Goal: Information Seeking & Learning: Learn about a topic

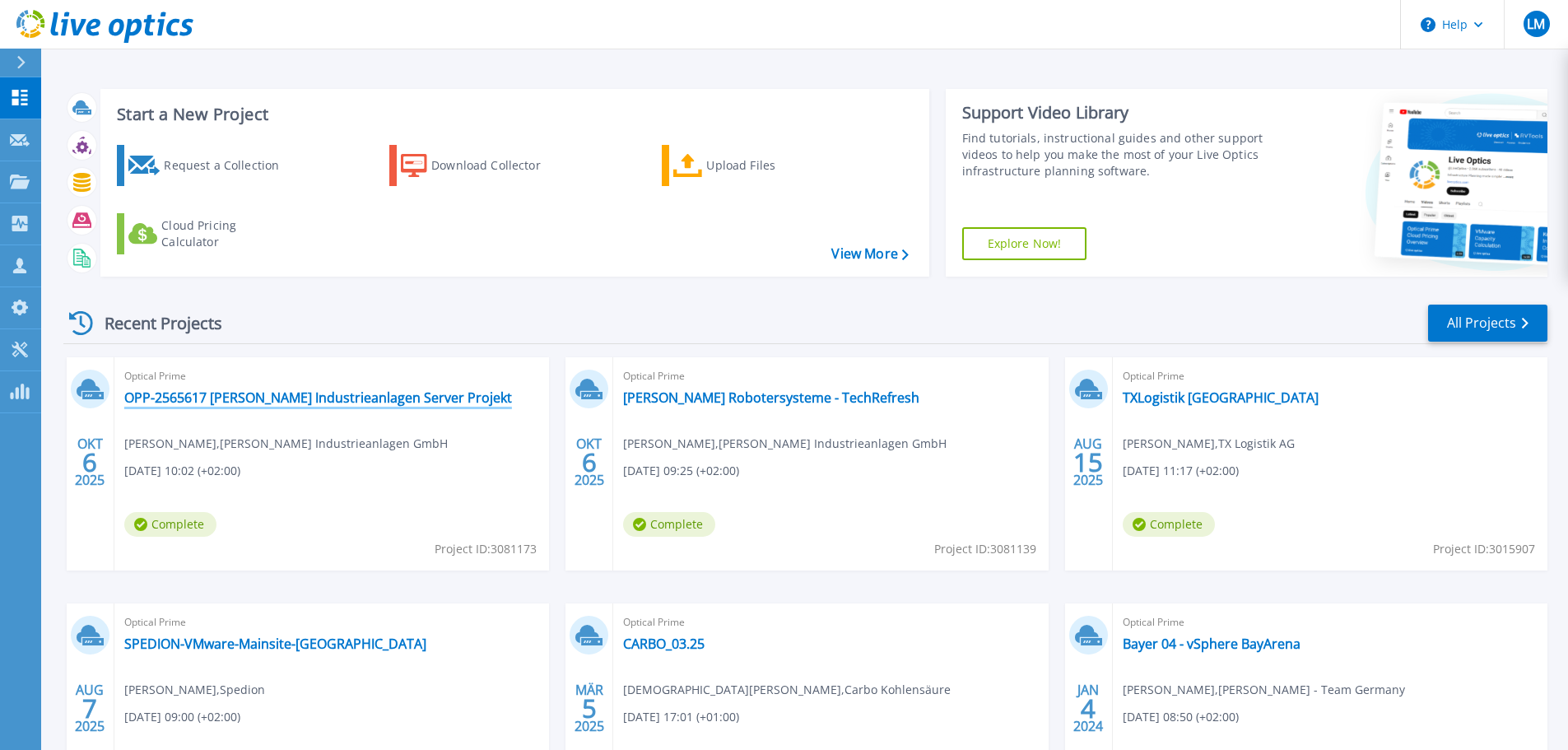
click at [303, 398] on link "OPP-2565617 Koch Industrieanlagen Server Projekt" at bounding box center [319, 398] width 388 height 17
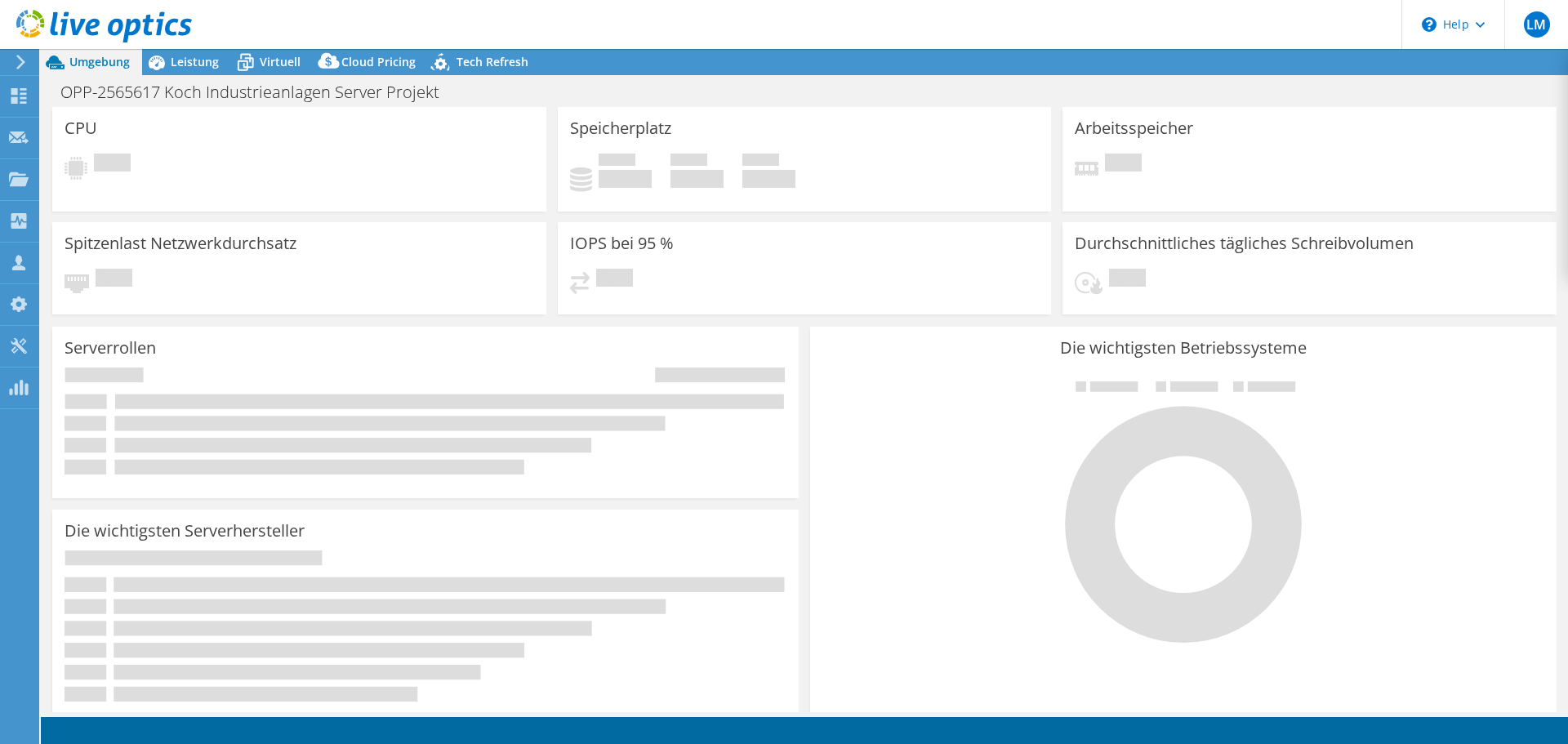
select select "USD"
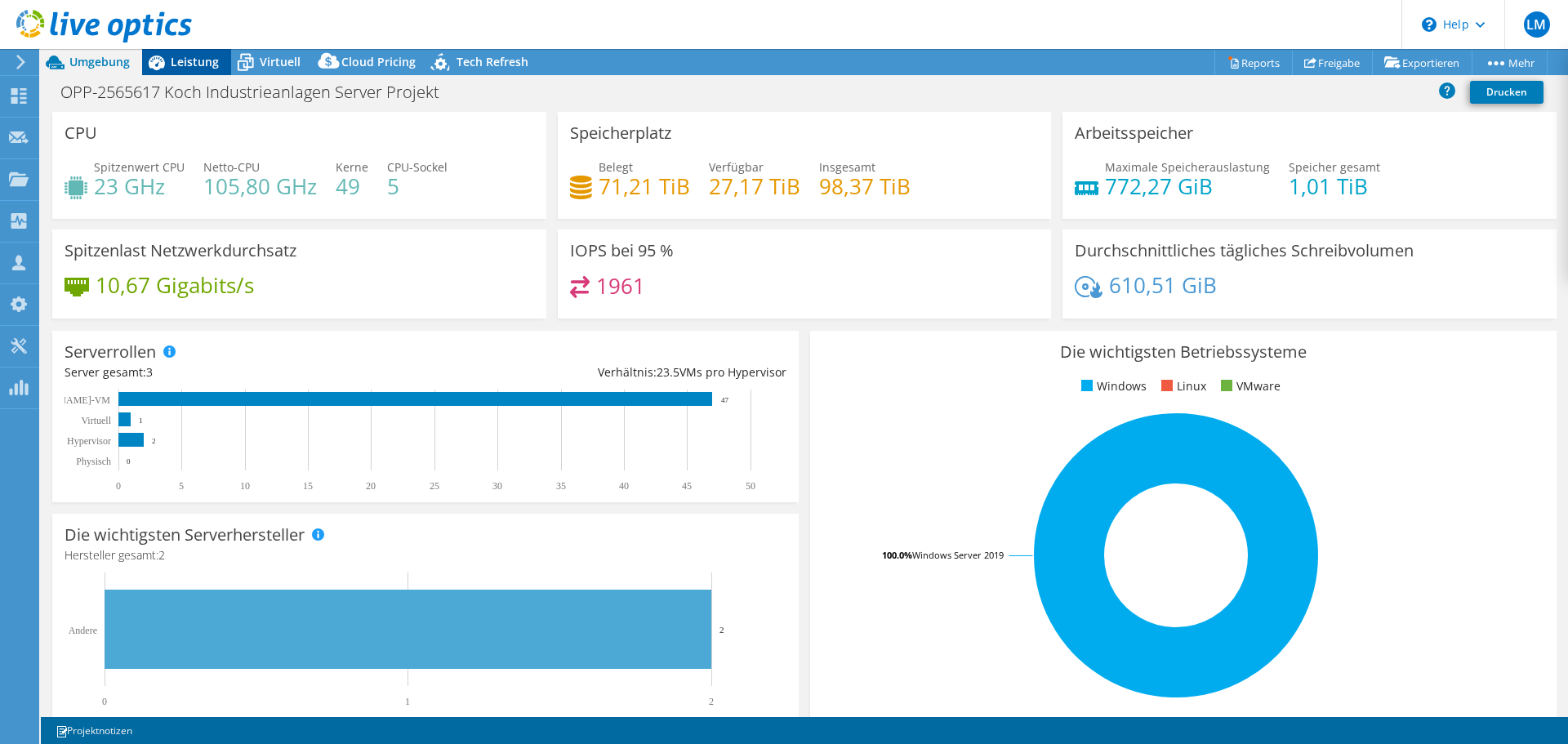
click at [179, 73] on div "Leistung" at bounding box center [187, 62] width 89 height 26
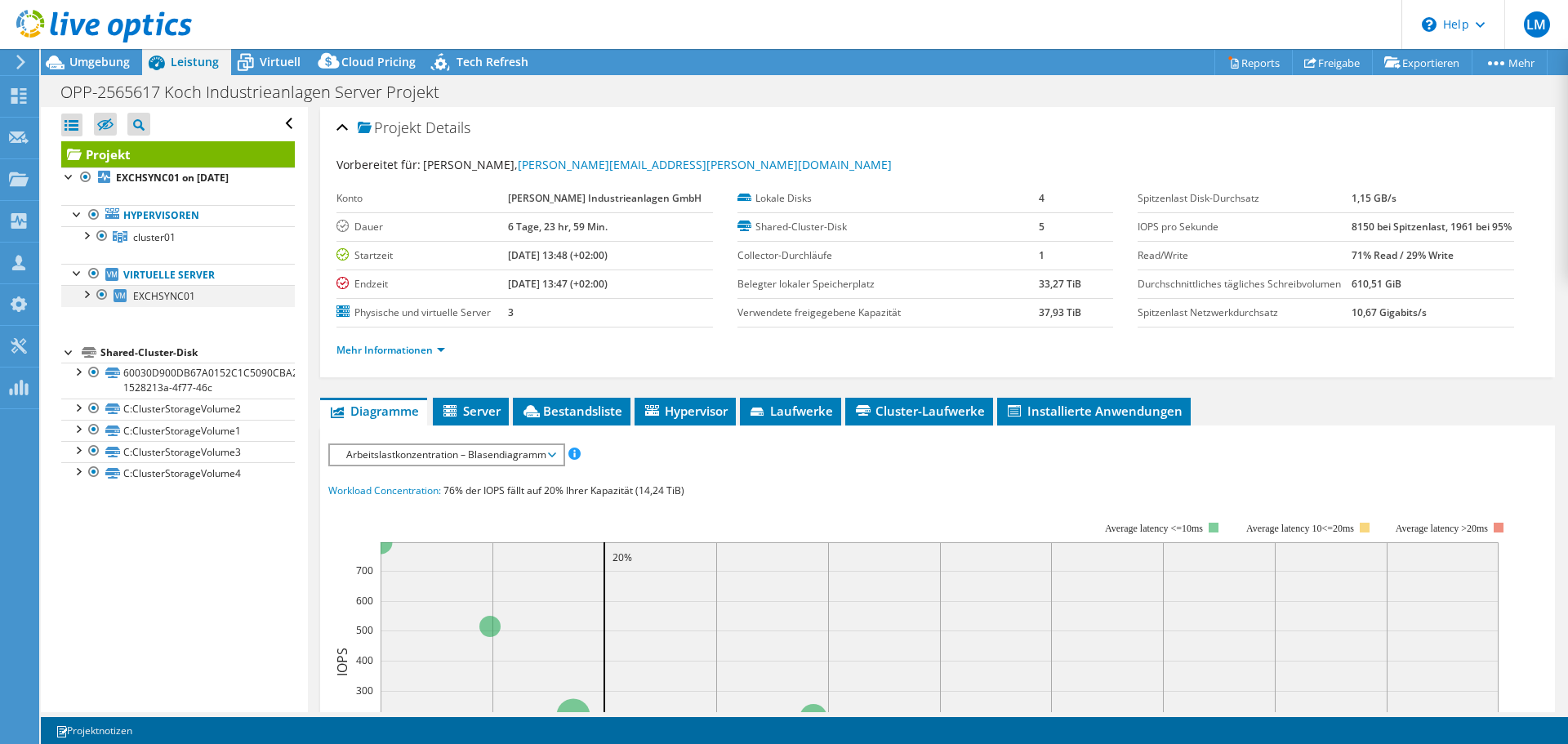
click at [84, 298] on div at bounding box center [86, 294] width 17 height 17
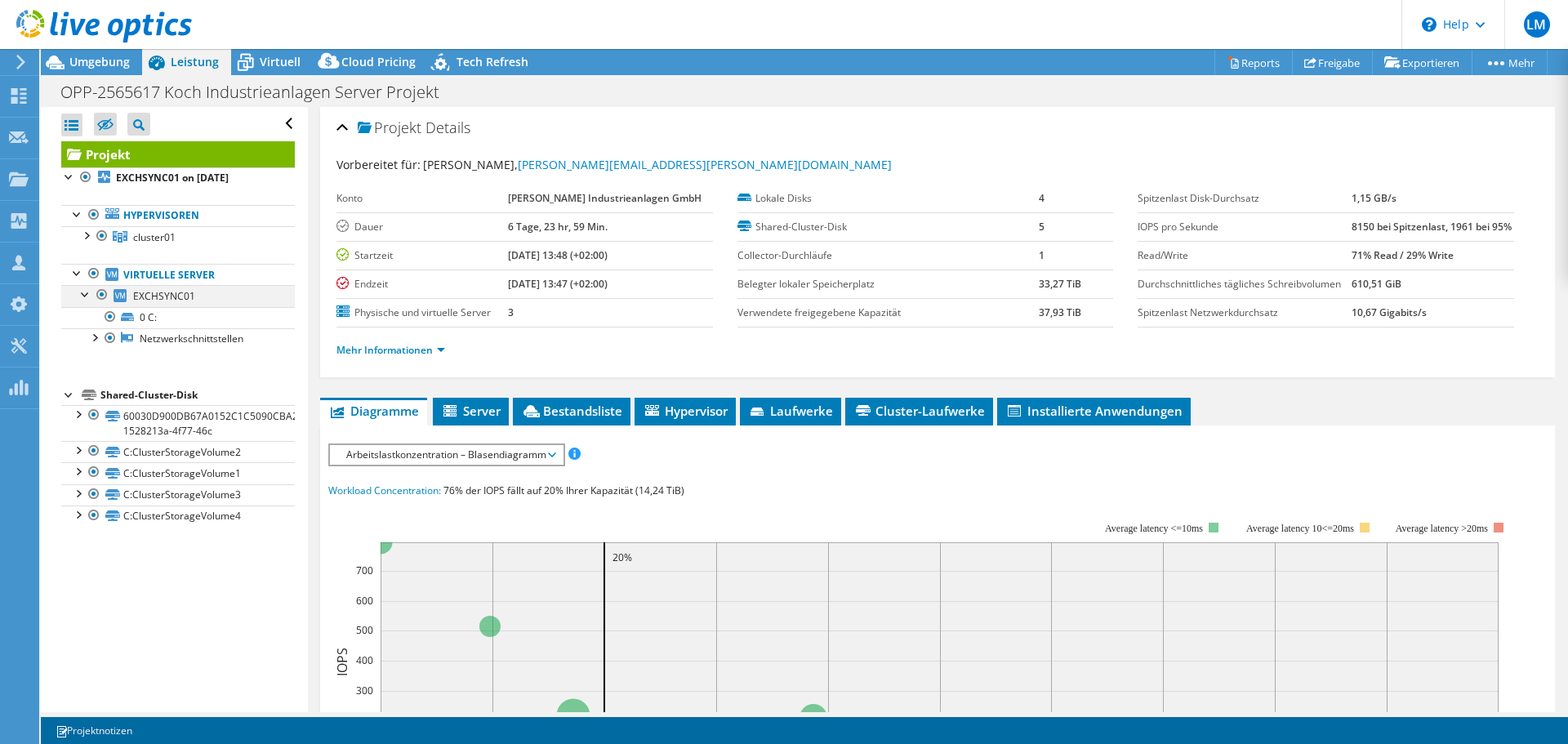
click at [100, 300] on div at bounding box center [102, 295] width 17 height 20
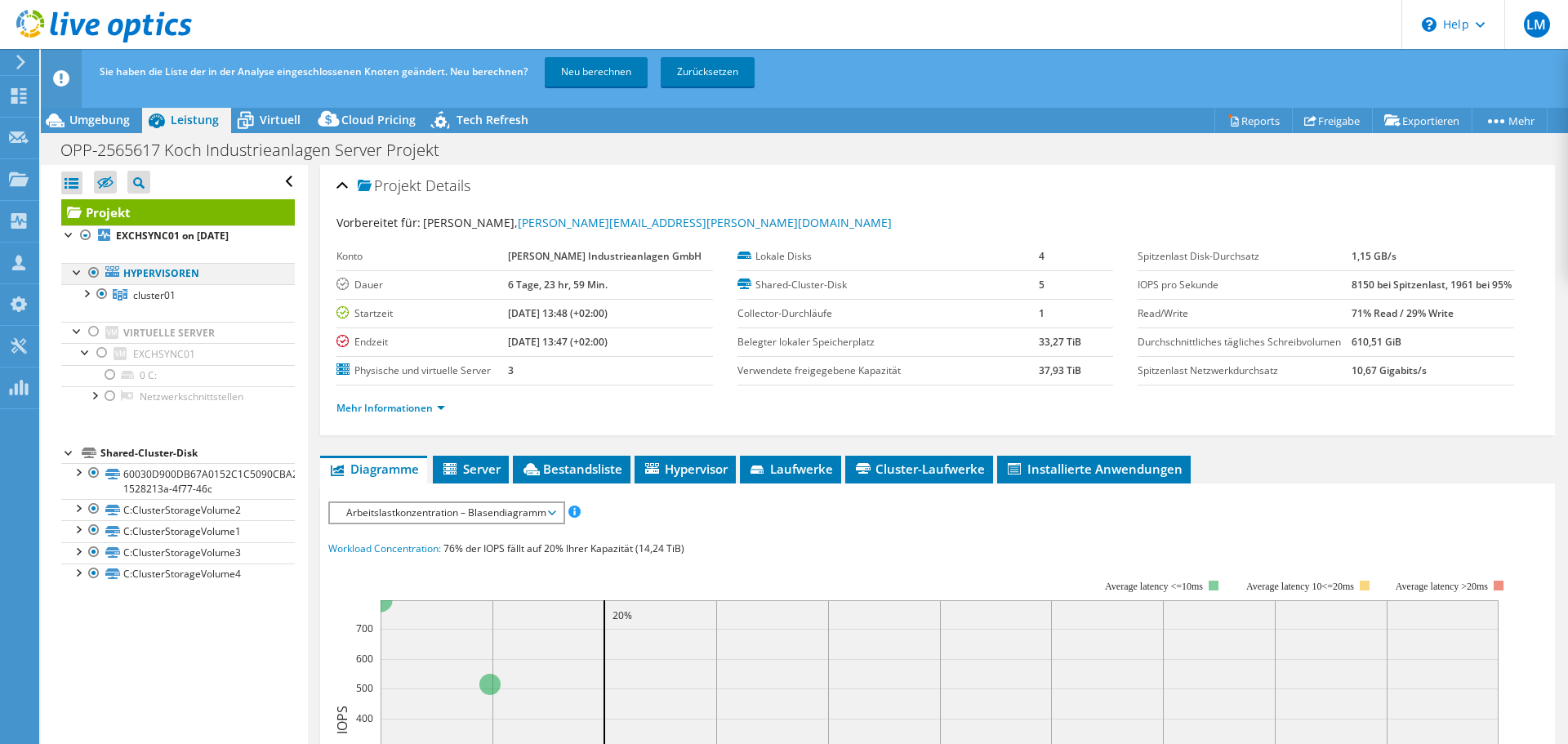
click at [74, 274] on div at bounding box center [78, 272] width 17 height 17
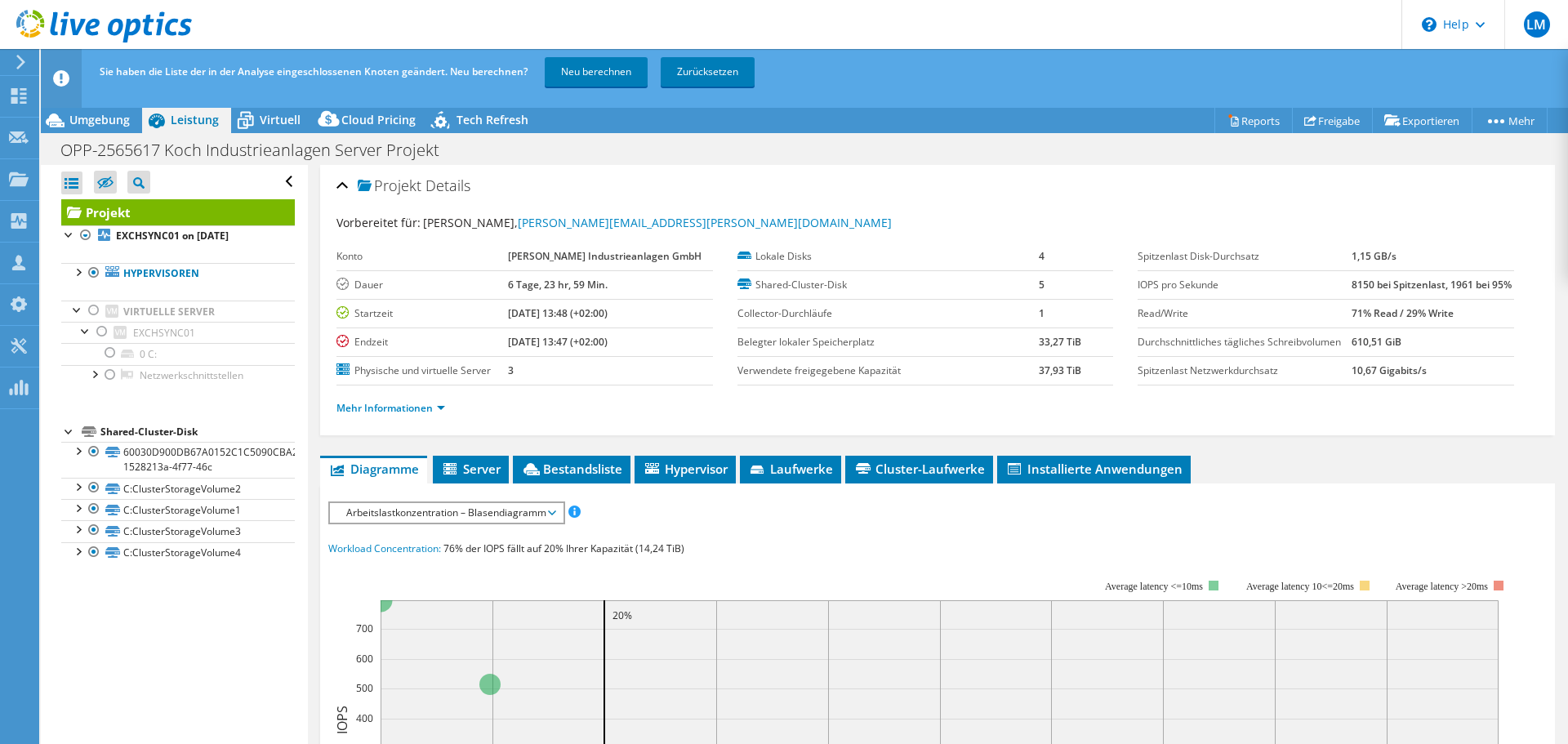
click at [123, 260] on ul "Hypervisoren cluster01 HYPERV01" at bounding box center [178, 325] width 233 height 156
click at [606, 67] on link "Neu berechnen" at bounding box center [596, 72] width 103 height 30
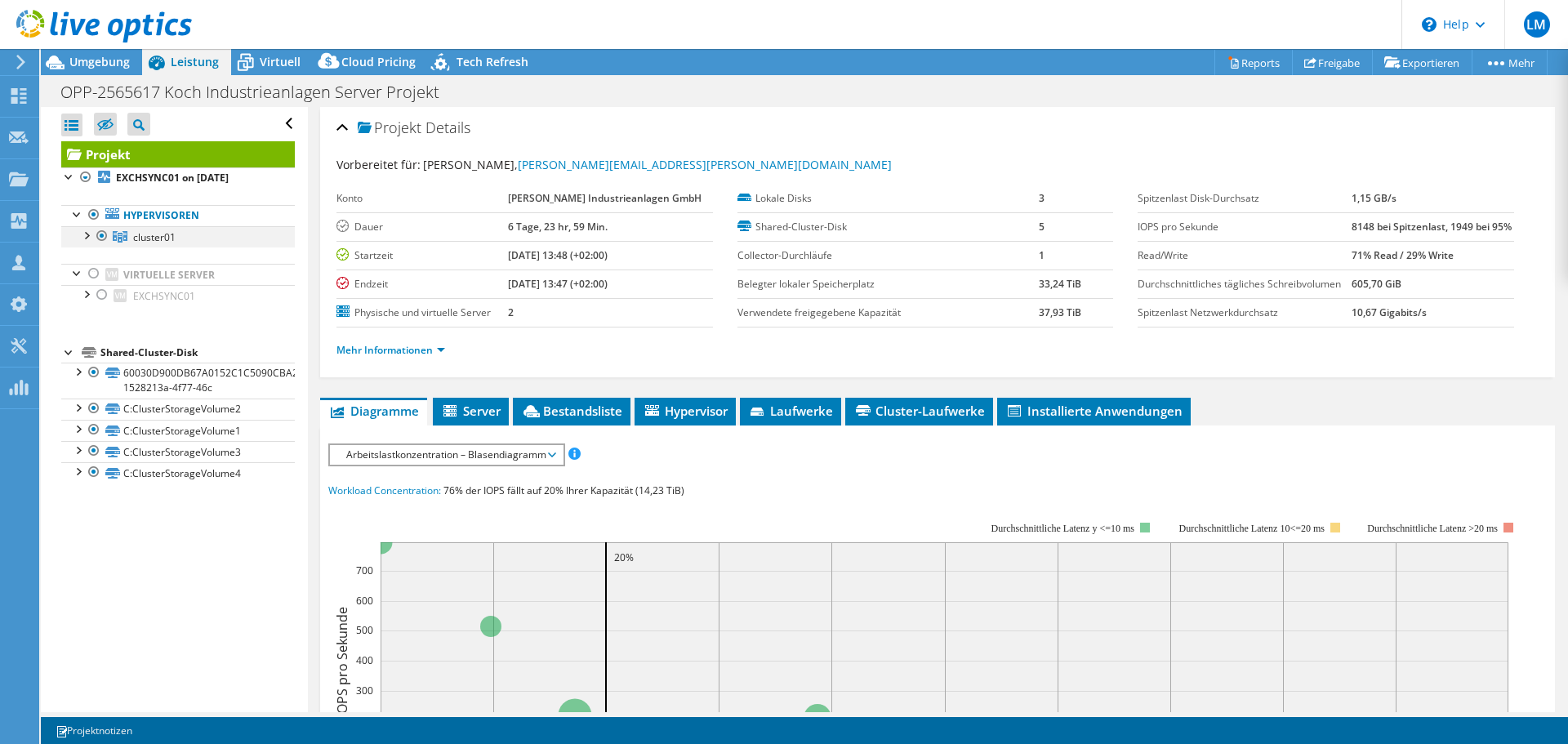
click at [89, 233] on div at bounding box center [86, 234] width 17 height 17
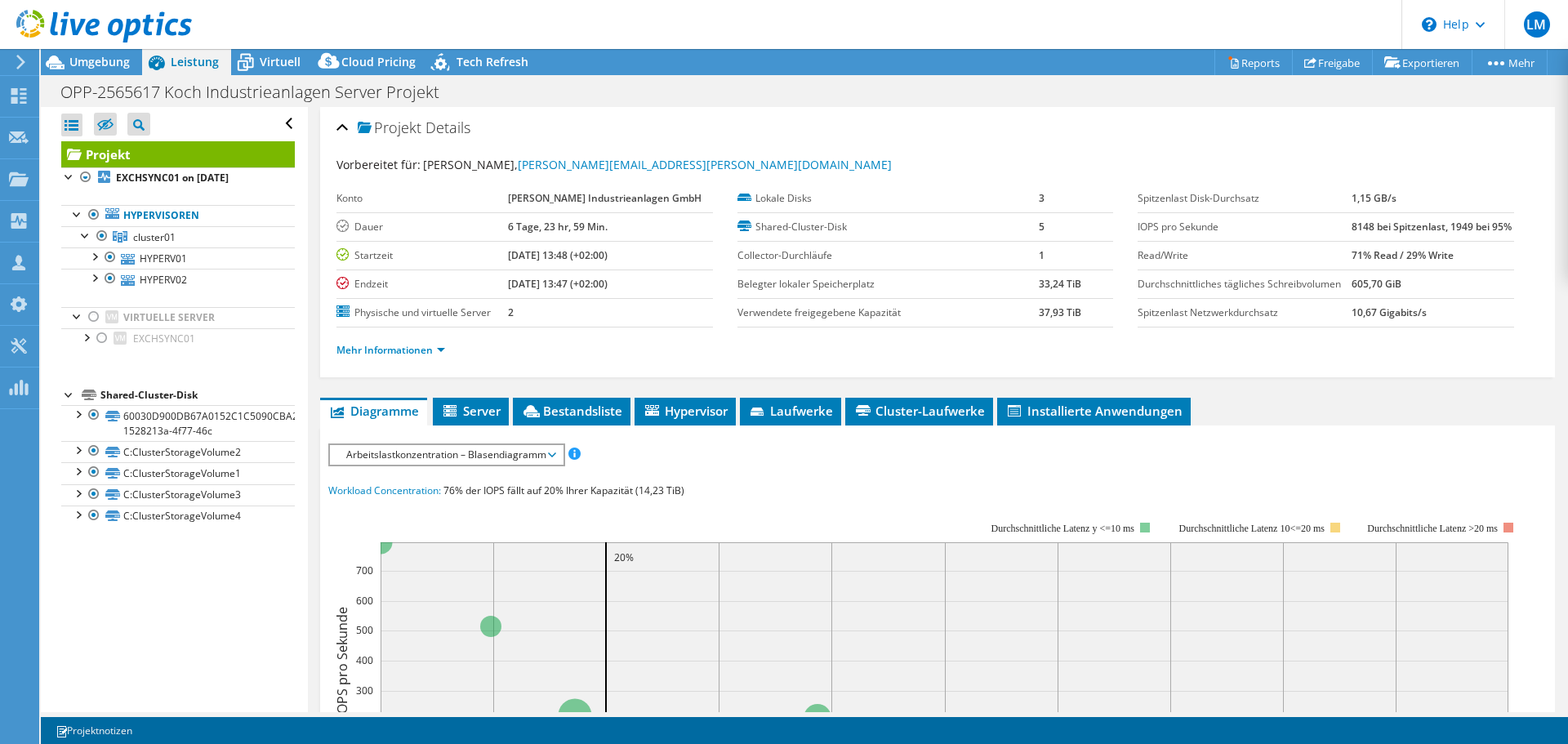
click at [434, 467] on div "Arbeitslastkonzentration – Blasendiagramm IOPS pro Sekunde Disk-Durchsatz IO-Si…" at bounding box center [446, 455] width 237 height 23
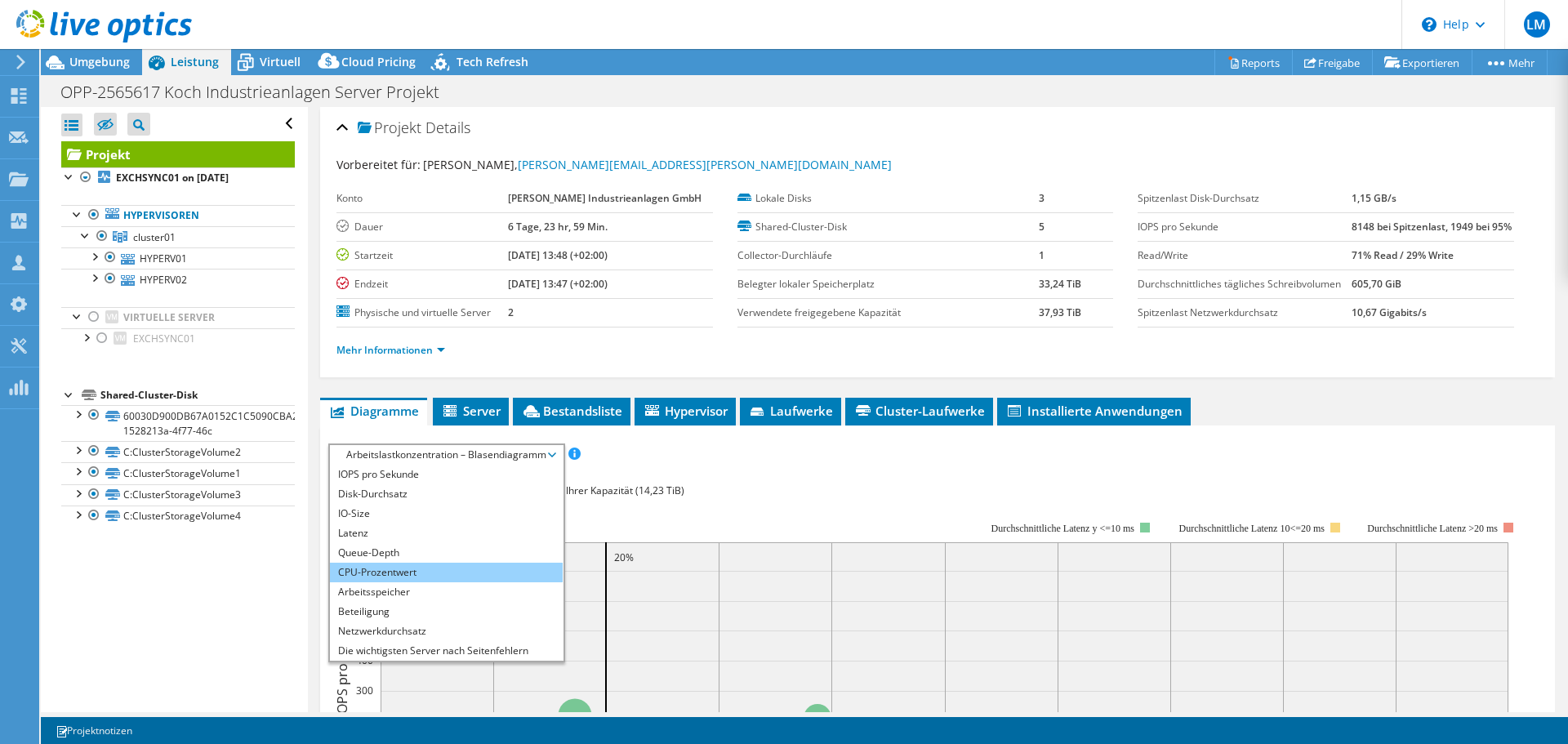
click at [443, 582] on li "CPU-Prozentwert" at bounding box center [446, 572] width 233 height 20
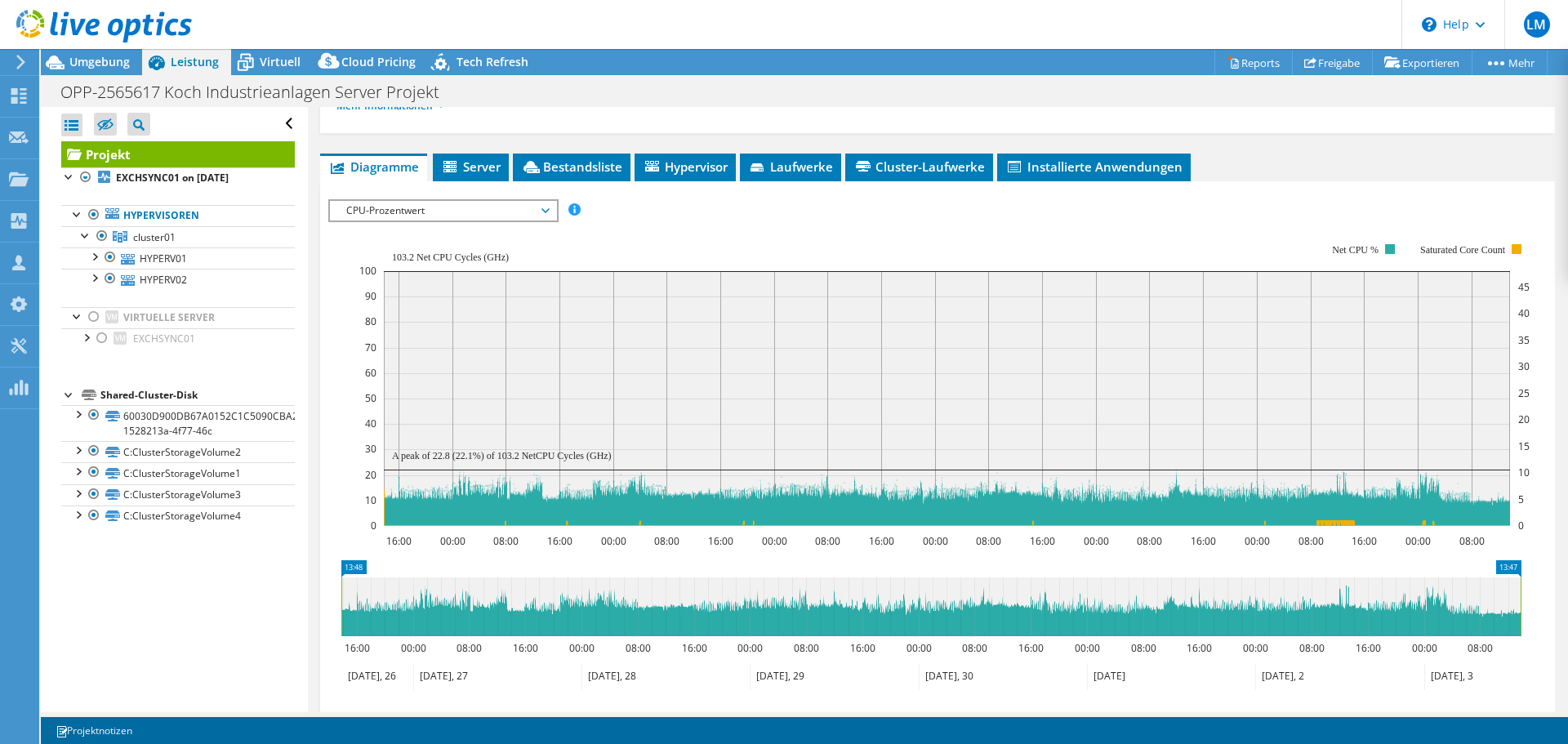
scroll to position [245, 0]
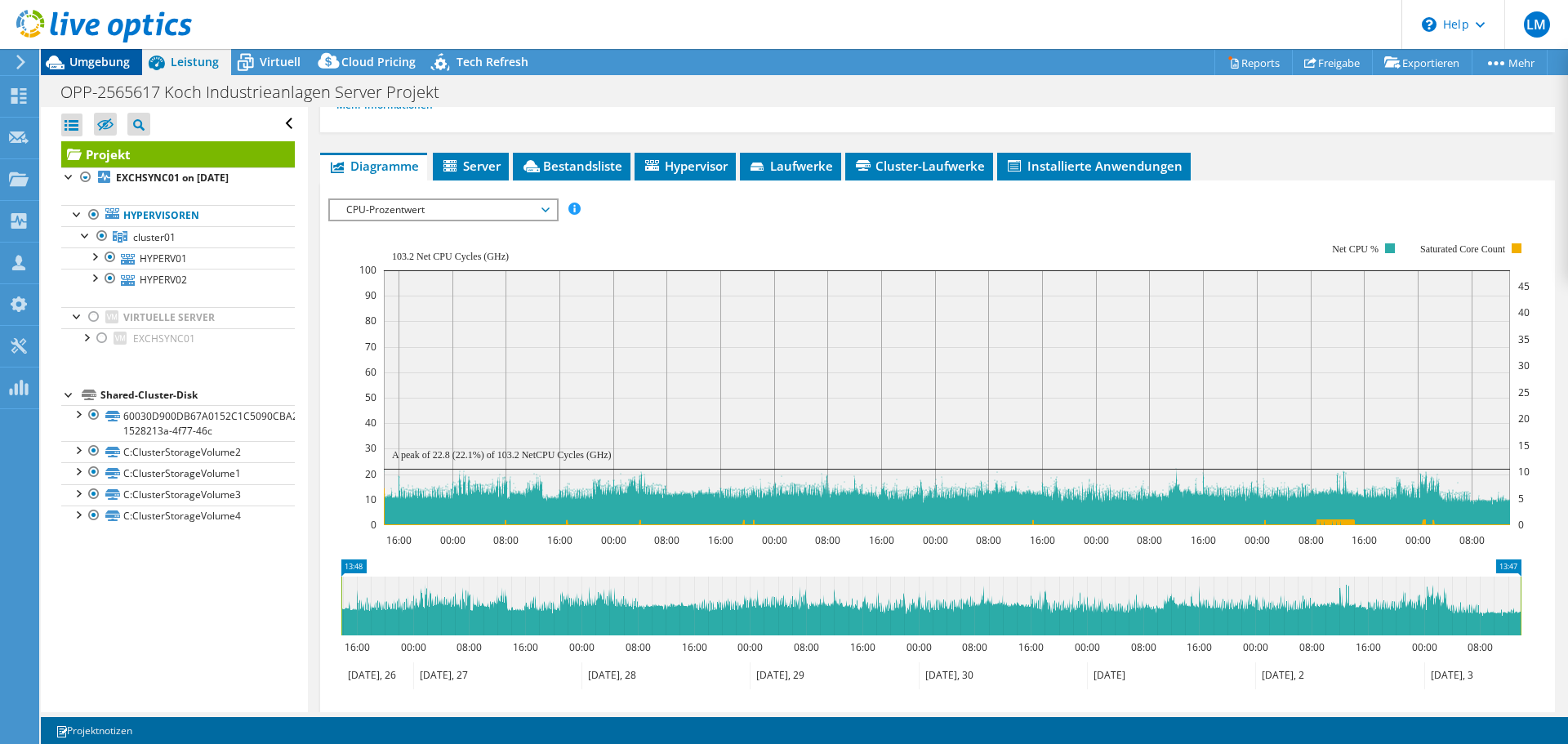
click at [99, 60] on span "Umgebung" at bounding box center [100, 61] width 60 height 16
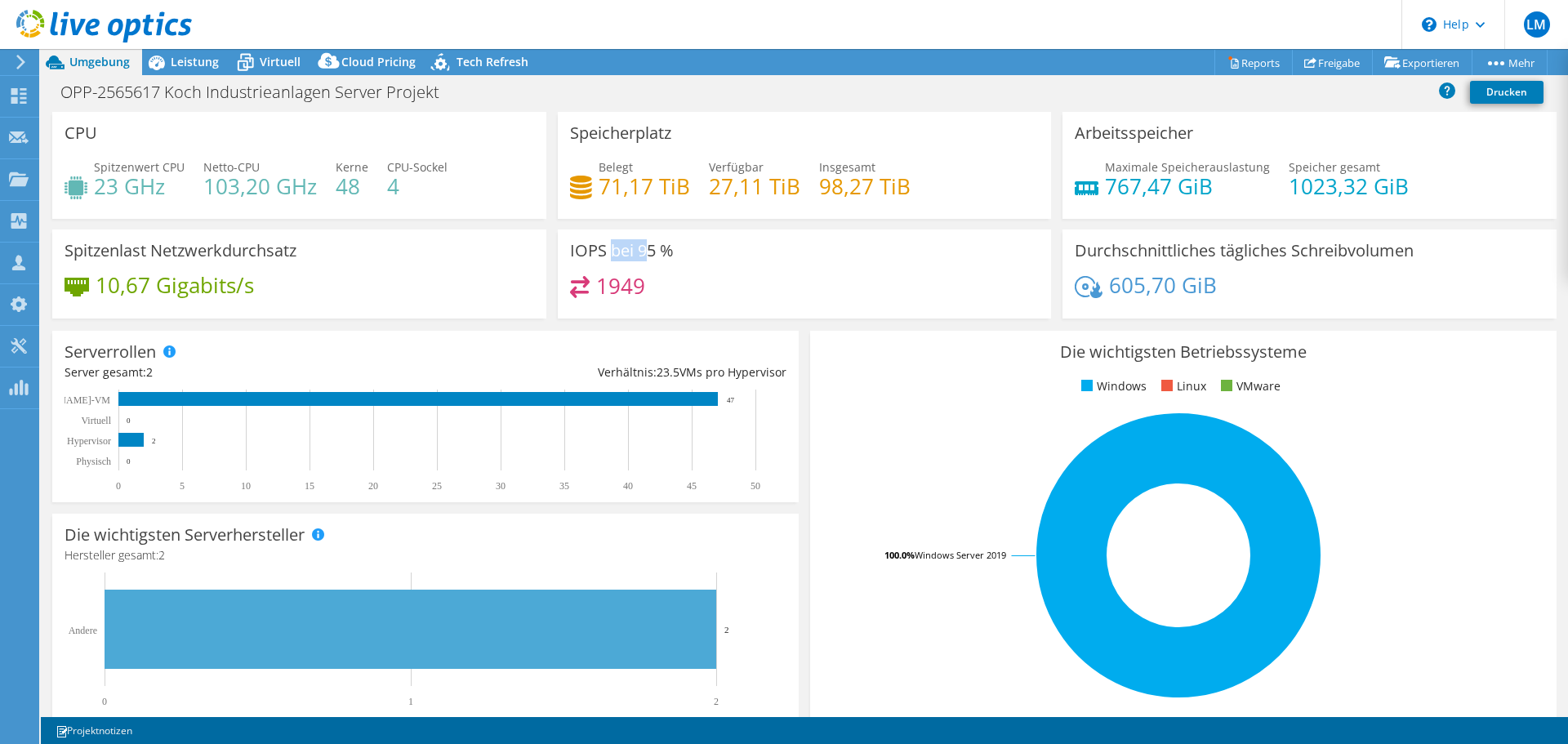
drag, startPoint x: 632, startPoint y: 244, endPoint x: 605, endPoint y: 244, distance: 27.0
click at [605, 244] on h3 "IOPS bei 95 %" at bounding box center [622, 250] width 104 height 18
drag, startPoint x: 593, startPoint y: 289, endPoint x: 695, endPoint y: 290, distance: 102.0
click at [695, 290] on div "1949" at bounding box center [804, 294] width 470 height 35
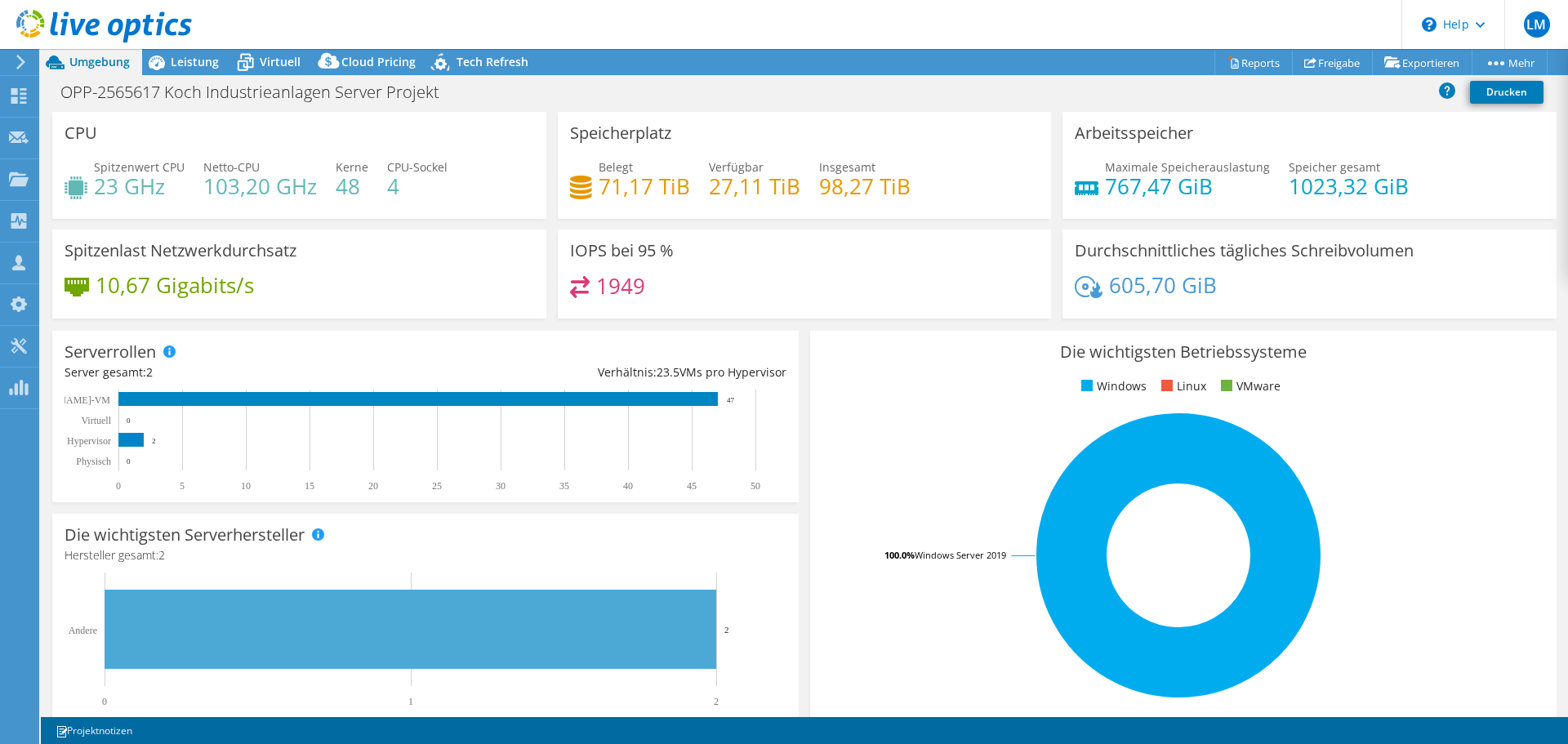
click at [695, 290] on div "1949" at bounding box center [804, 294] width 470 height 35
click at [161, 46] on link at bounding box center [104, 39] width 176 height 14
click at [162, 50] on div at bounding box center [96, 27] width 192 height 55
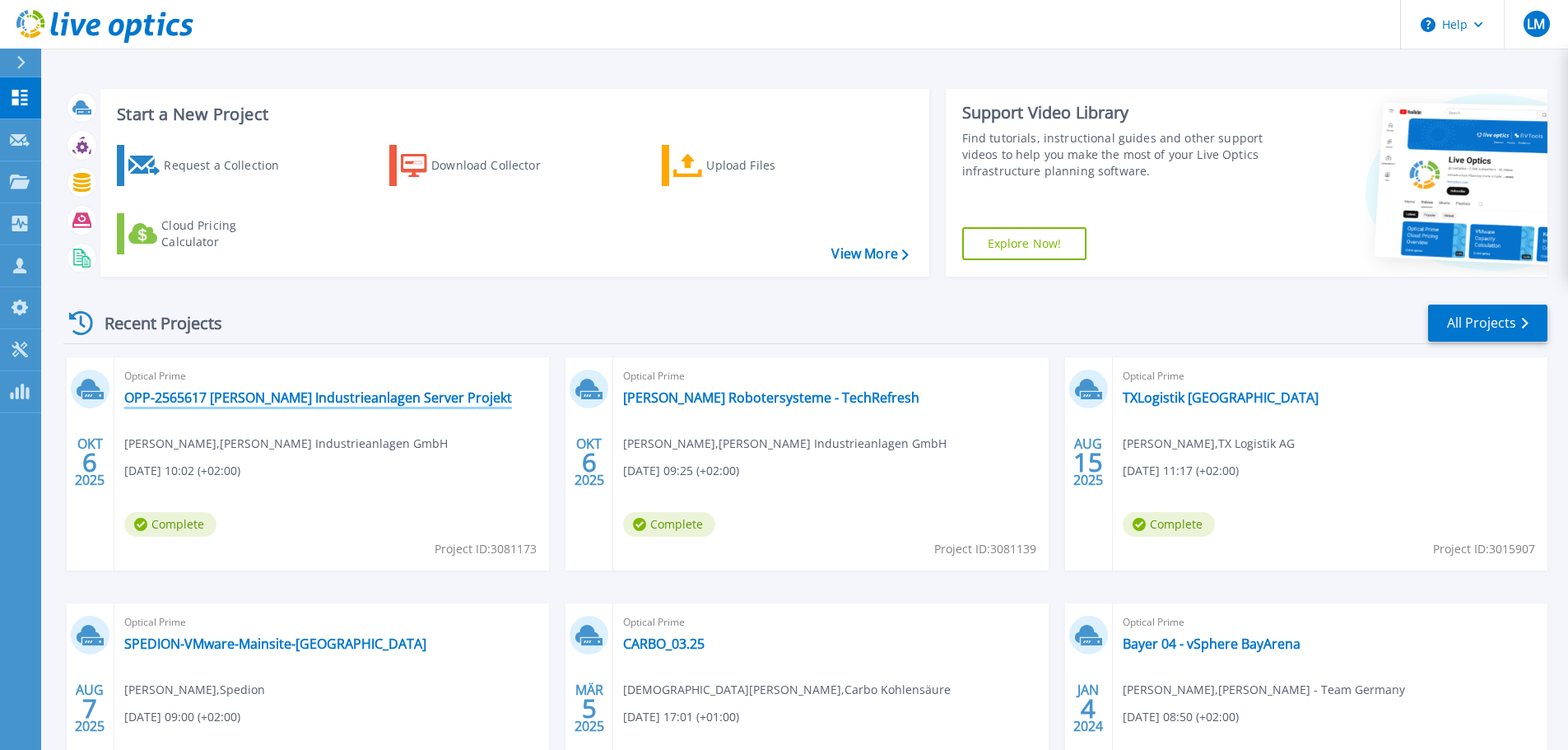
click at [338, 403] on link "OPP-2565617 [PERSON_NAME] Industrieanlagen Server Projekt" at bounding box center [319, 398] width 388 height 17
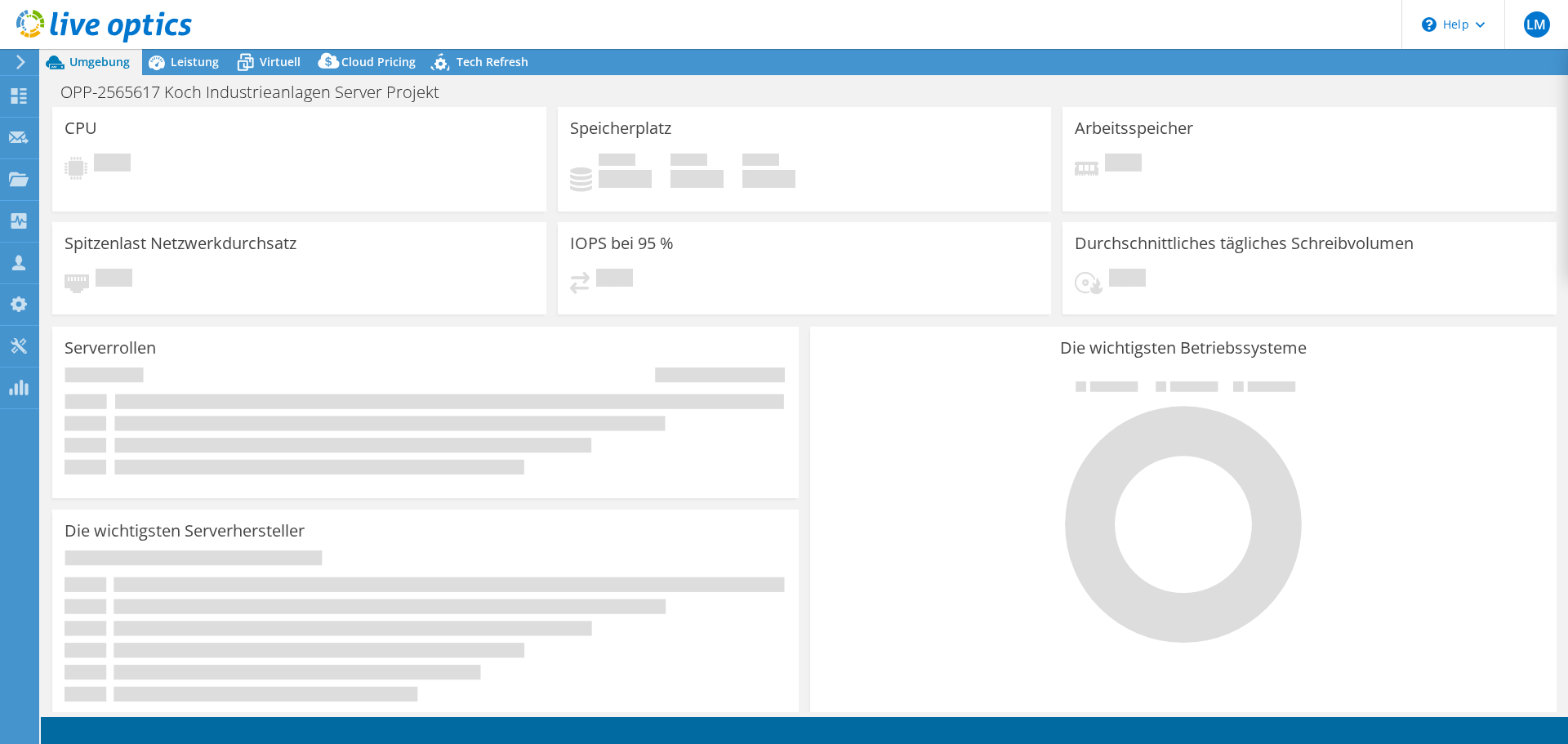
select select "USD"
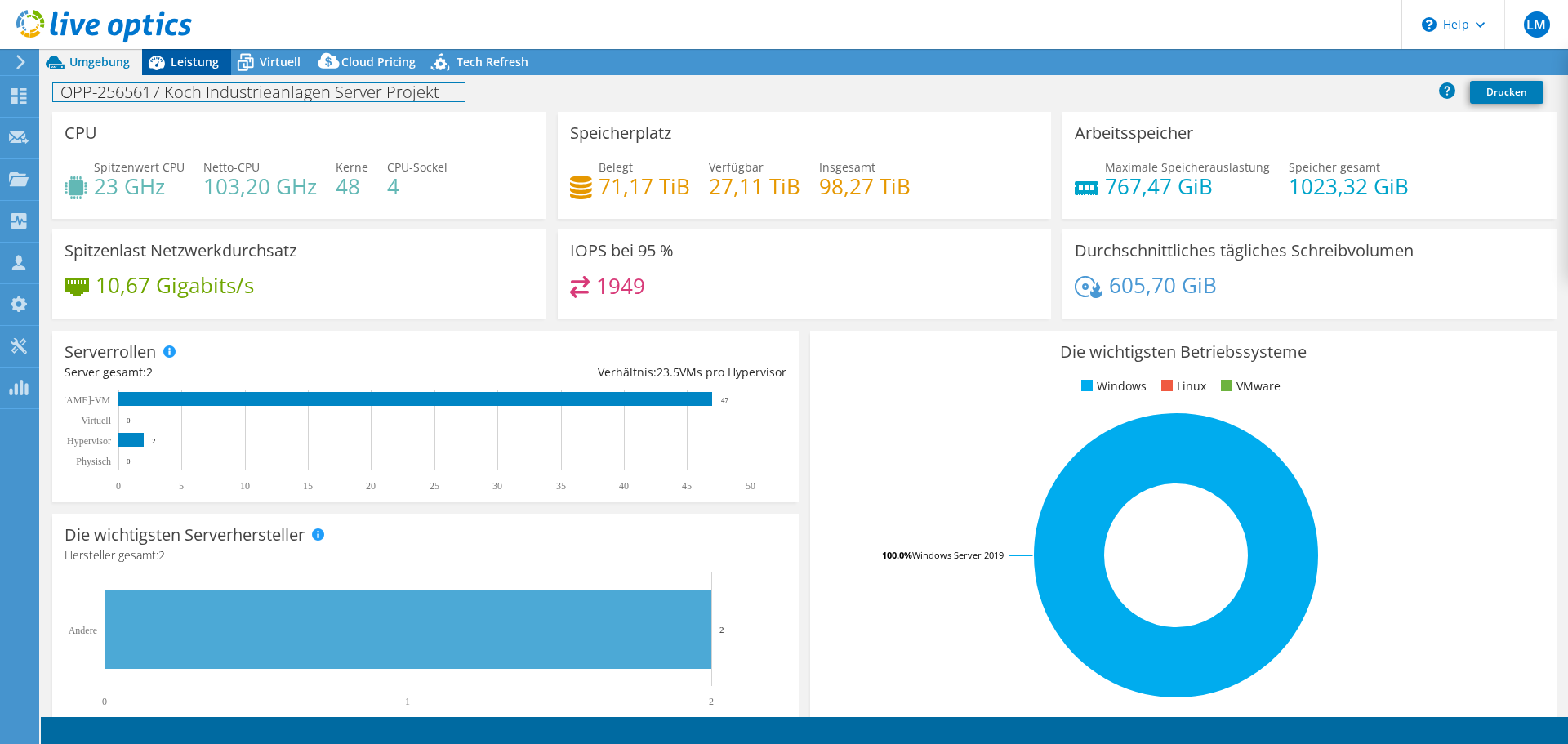
click at [210, 76] on div "OPP-2565617 Koch Industrieanlagen Server Projekt Drucken" at bounding box center [804, 94] width 1527 height 37
click at [208, 72] on div "Leistung" at bounding box center [187, 62] width 89 height 26
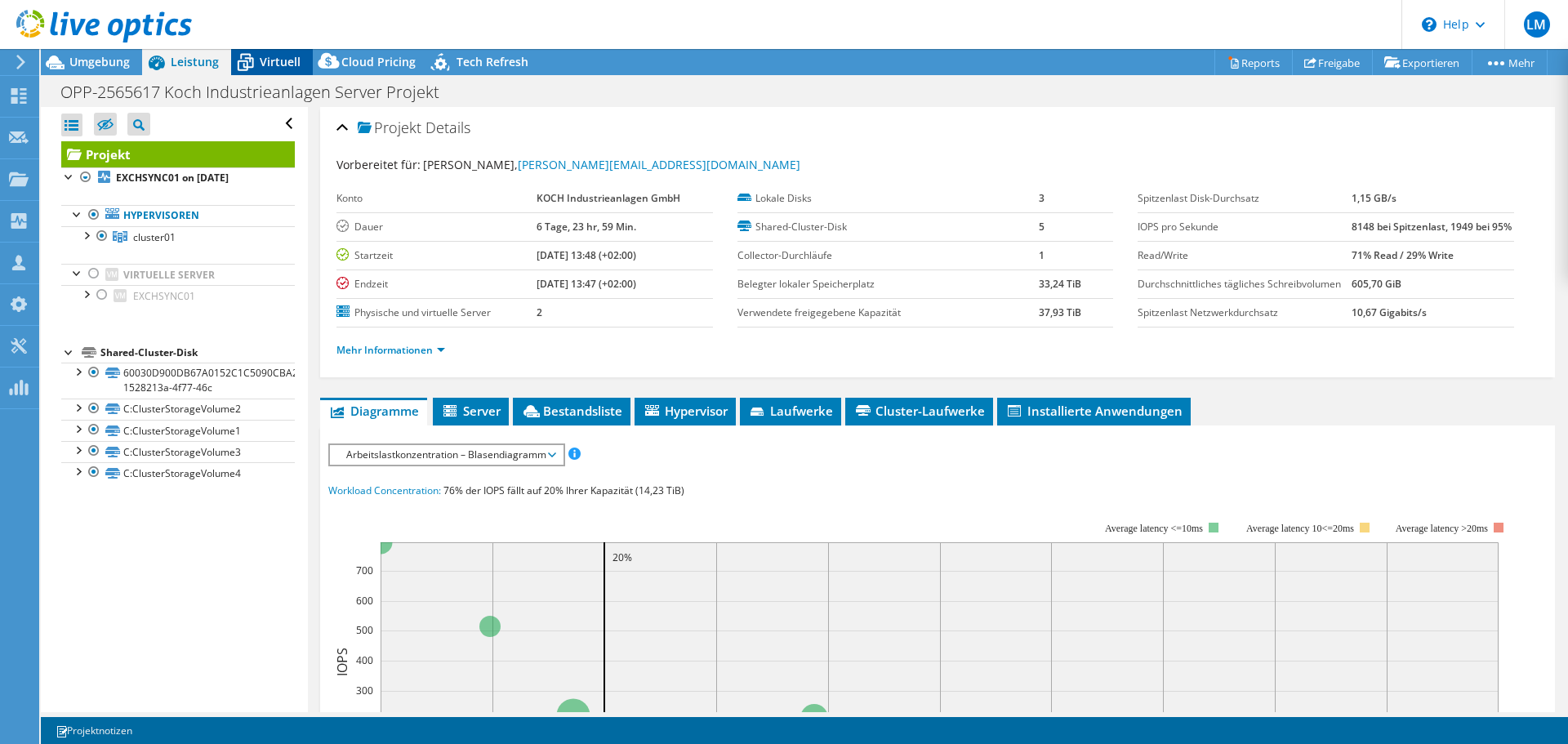
click at [264, 50] on div "Virtuell" at bounding box center [272, 62] width 82 height 26
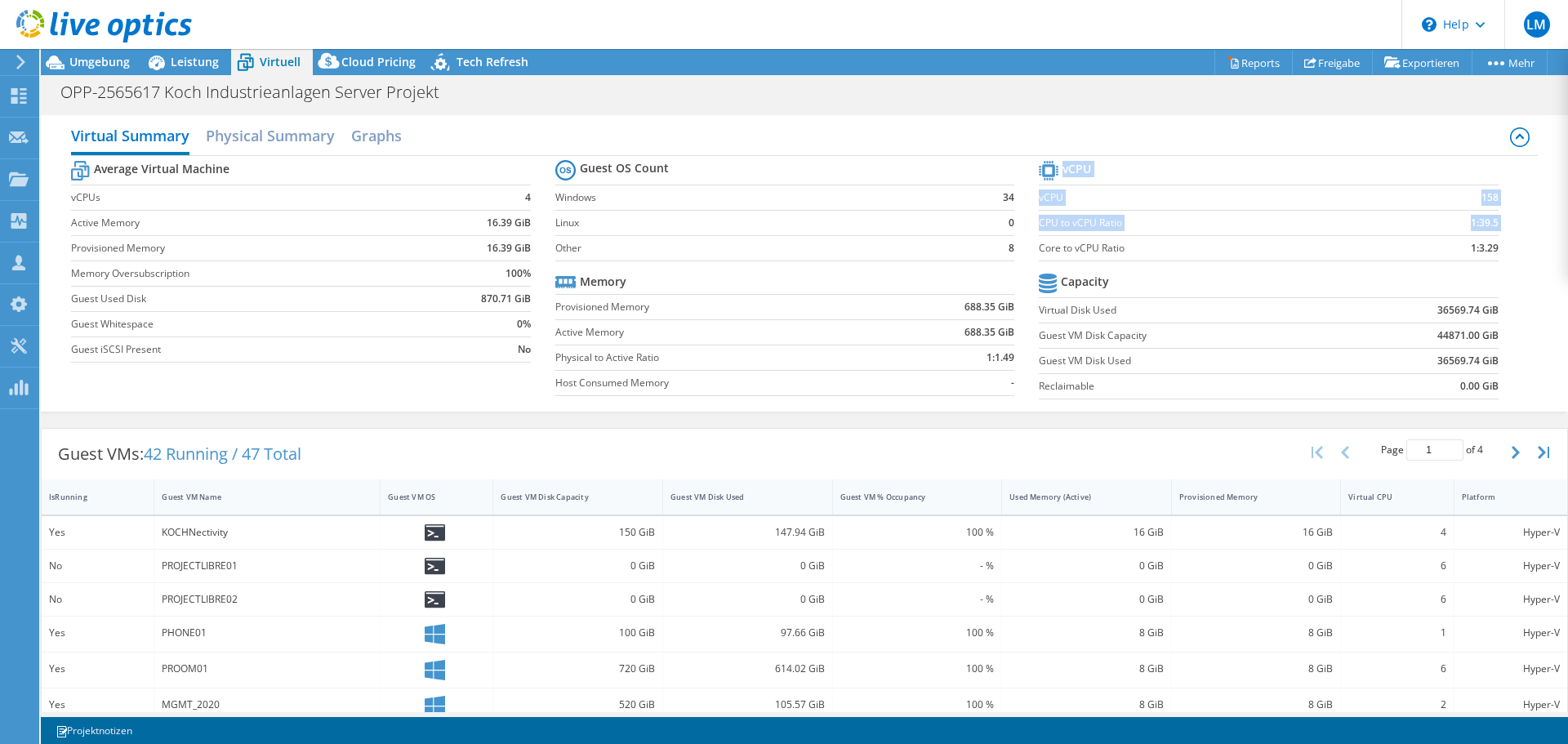
drag, startPoint x: 1030, startPoint y: 247, endPoint x: 1508, endPoint y: 251, distance: 478.0
click at [1508, 251] on section "vCPU vCPU 158 CPU to vCPU Ratio 1:39.5 Core to vCPU Ratio 1:3.29 Capacity Virtu…" at bounding box center [1281, 283] width 484 height 251
click at [559, 108] on div "Virtual Summary Physical Summary Graphs Average Virtual Machine vCPUs 4 Active …" at bounding box center [804, 263] width 1527 height 312
click at [232, 72] on icon at bounding box center [246, 62] width 29 height 29
click at [219, 60] on div "Leistung" at bounding box center [187, 62] width 89 height 26
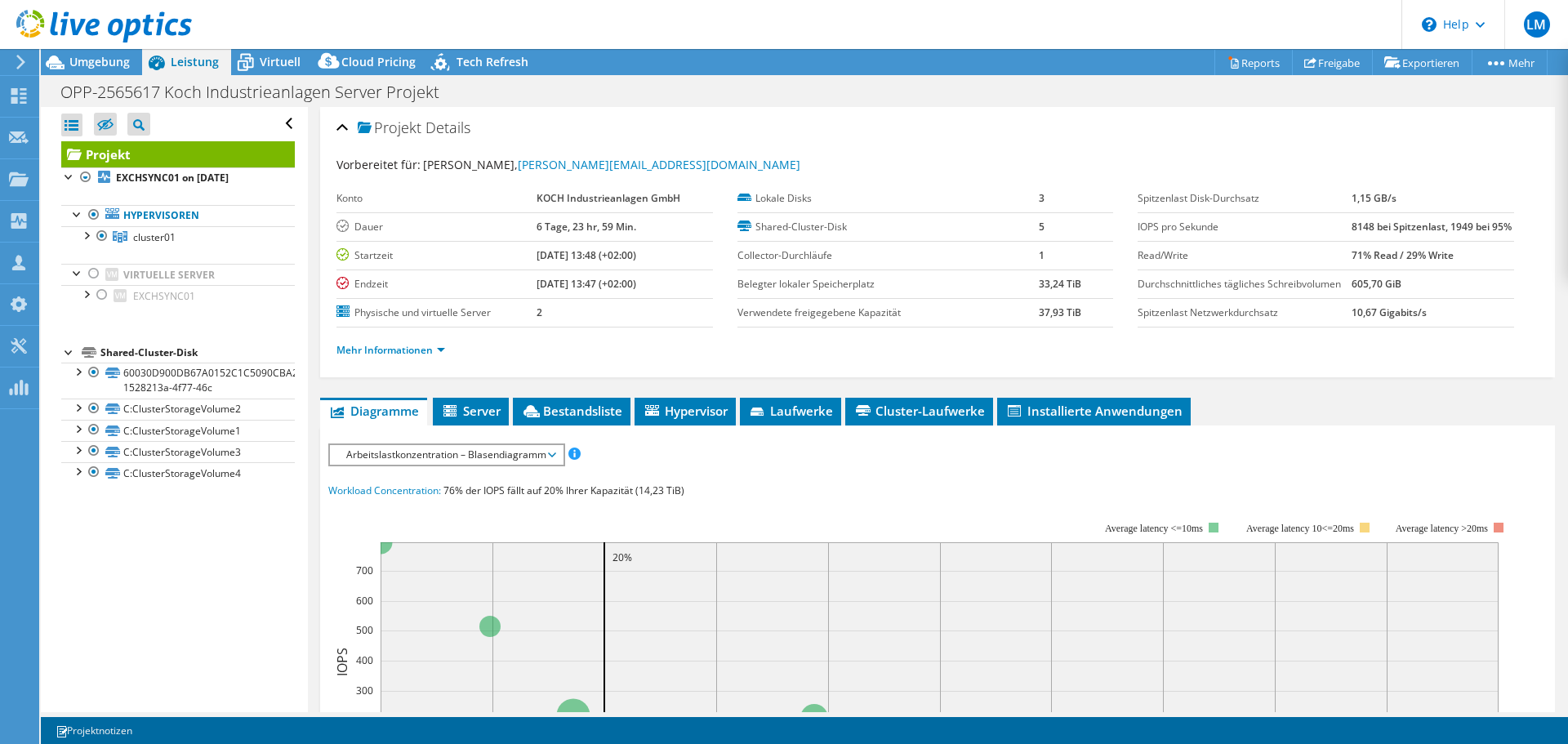
click at [453, 465] on span "Arbeitslastkonzentration – Blasendiagramm" at bounding box center [446, 455] width 217 height 20
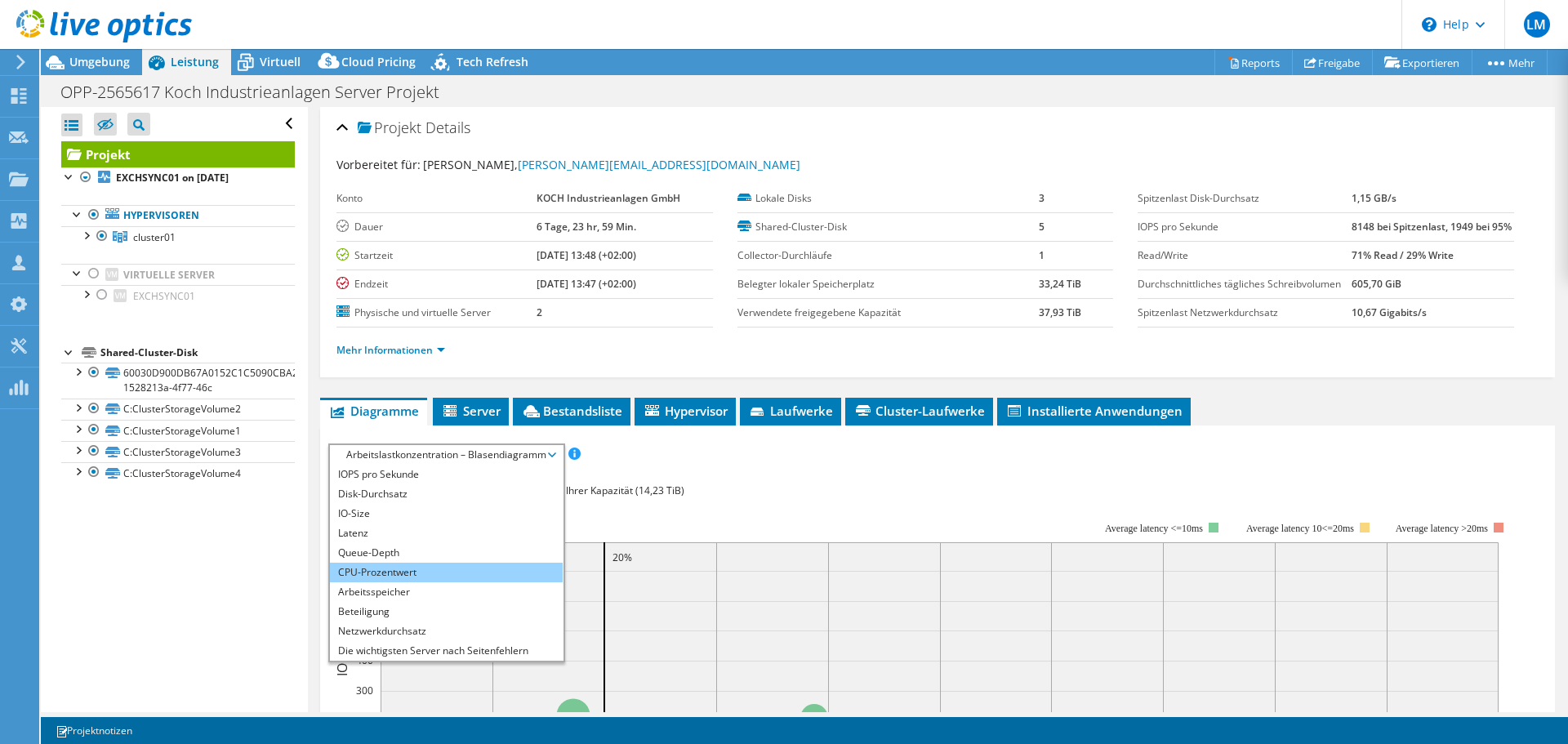
click at [456, 582] on li "CPU-Prozentwert" at bounding box center [446, 572] width 233 height 20
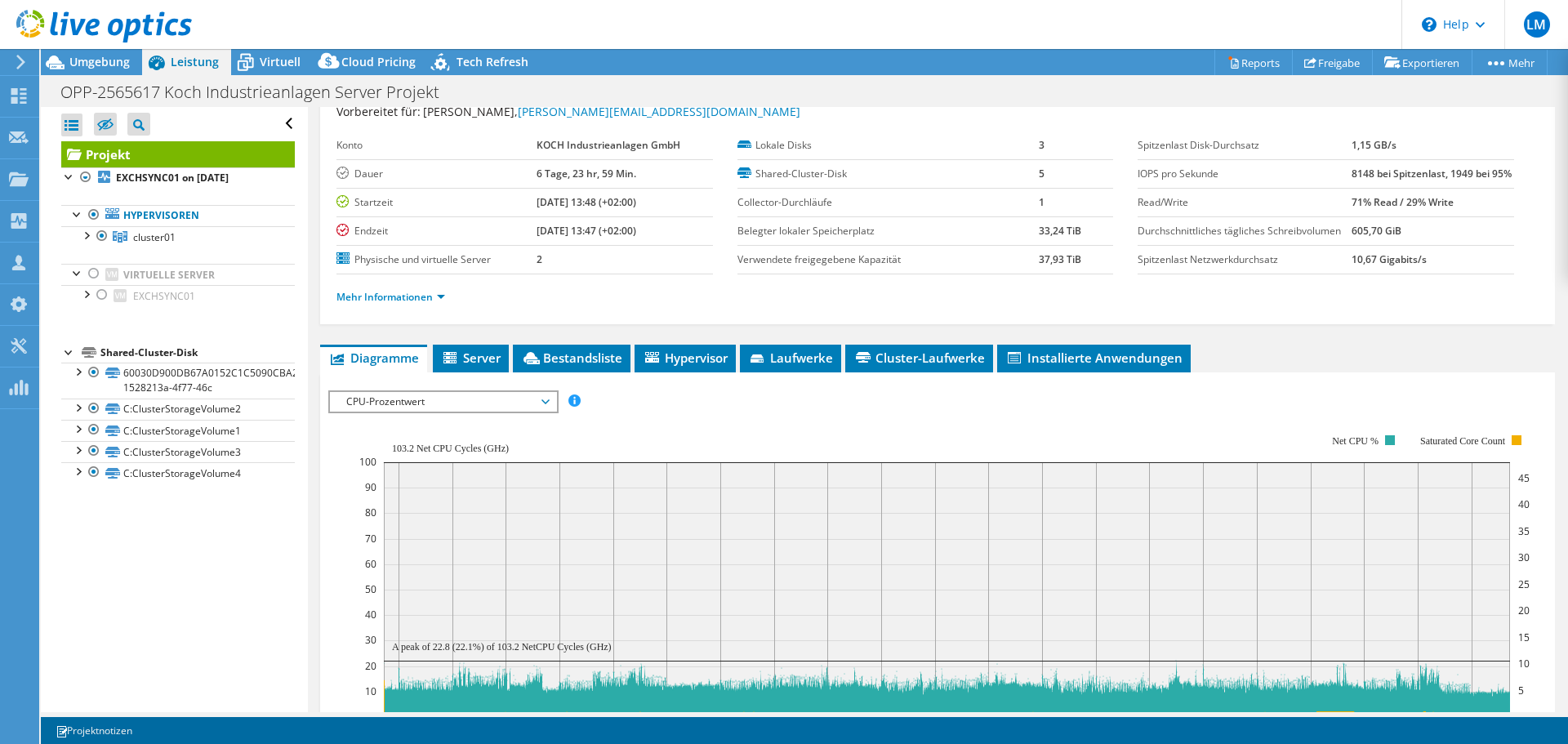
scroll to position [82, 0]
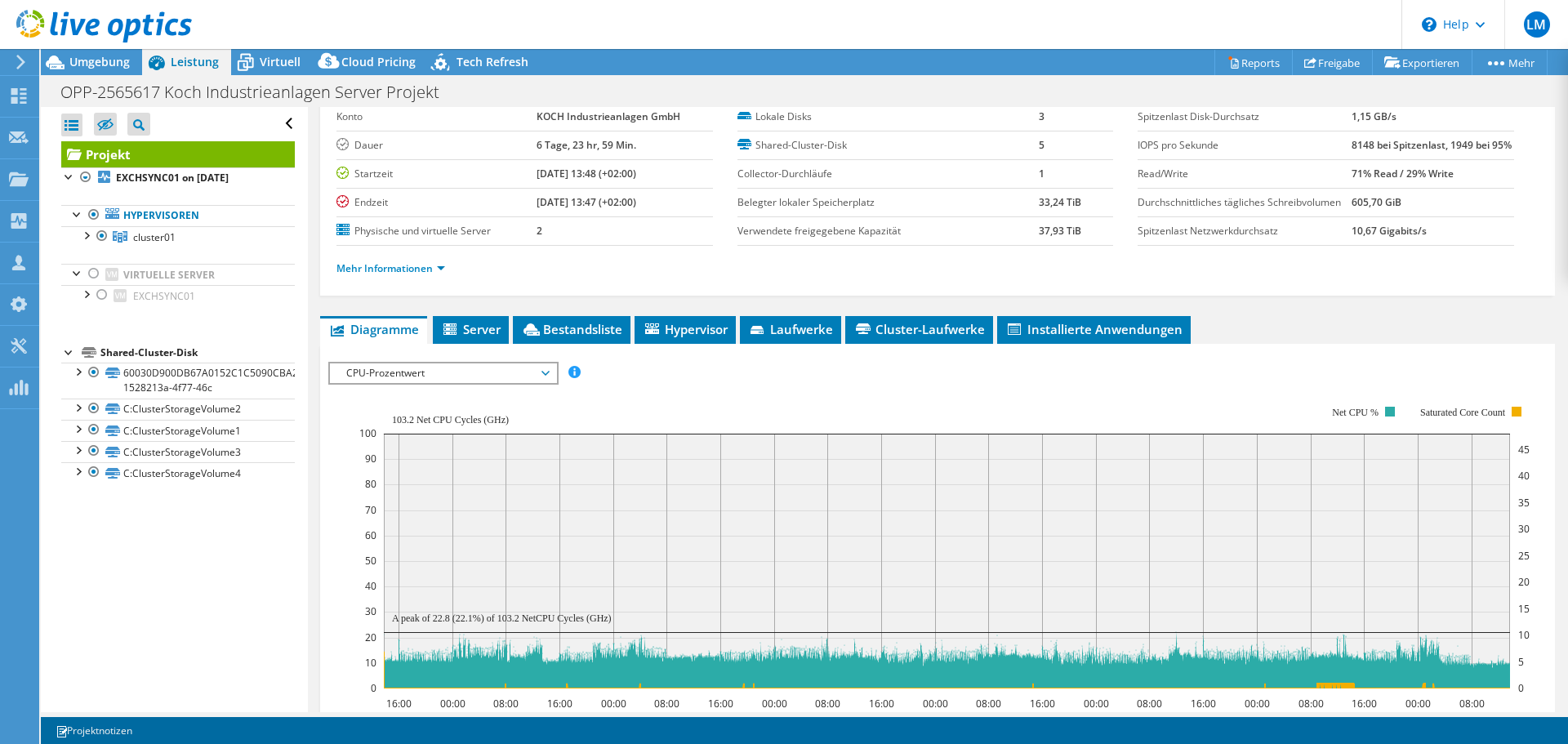
click at [531, 385] on div "CPU-Prozentwert IOPS pro Sekunde Disk-Durchsatz IO-Size Latenz Queue-Depth CPU-…" at bounding box center [444, 373] width 231 height 23
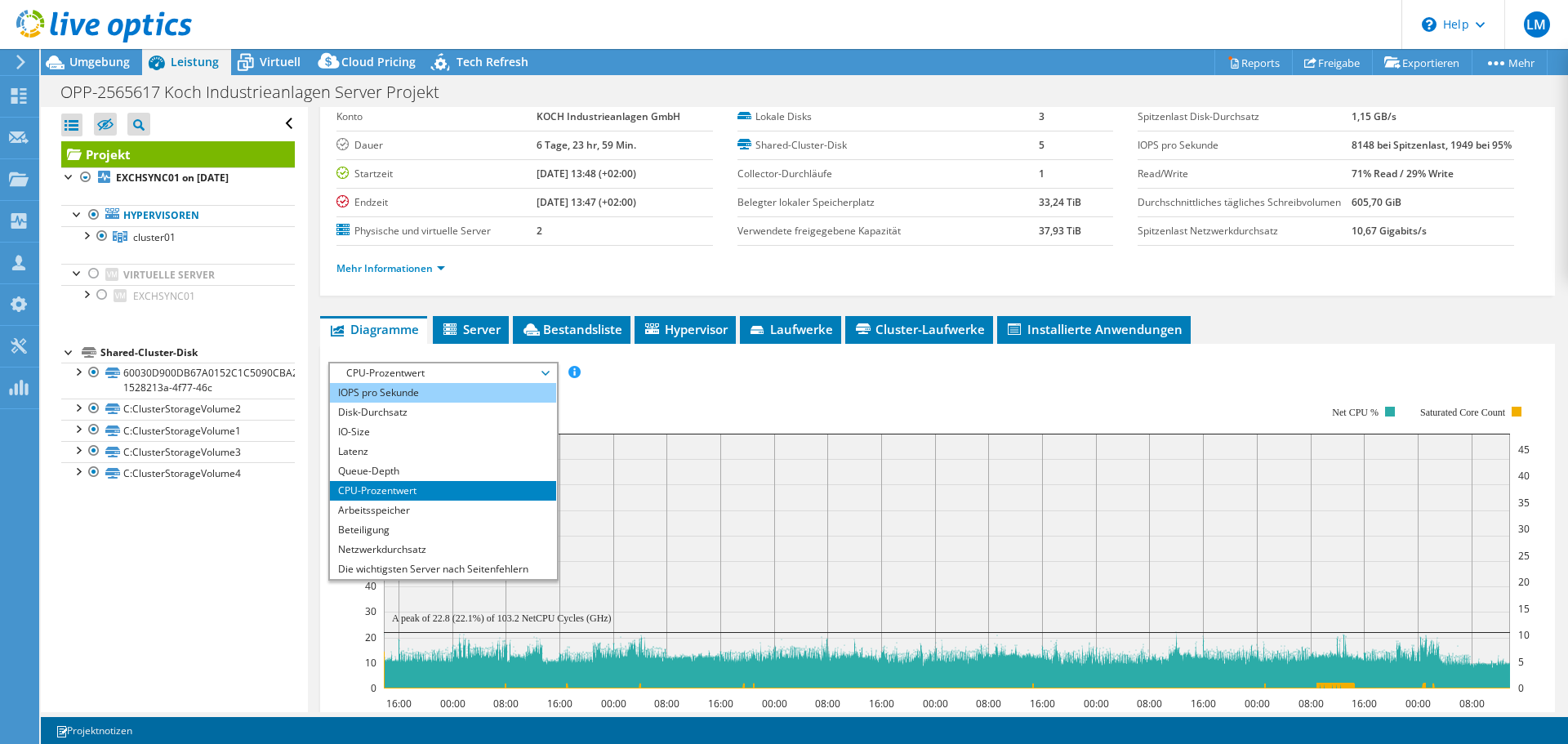
click at [531, 403] on li "IOPS pro Sekunde" at bounding box center [443, 392] width 226 height 20
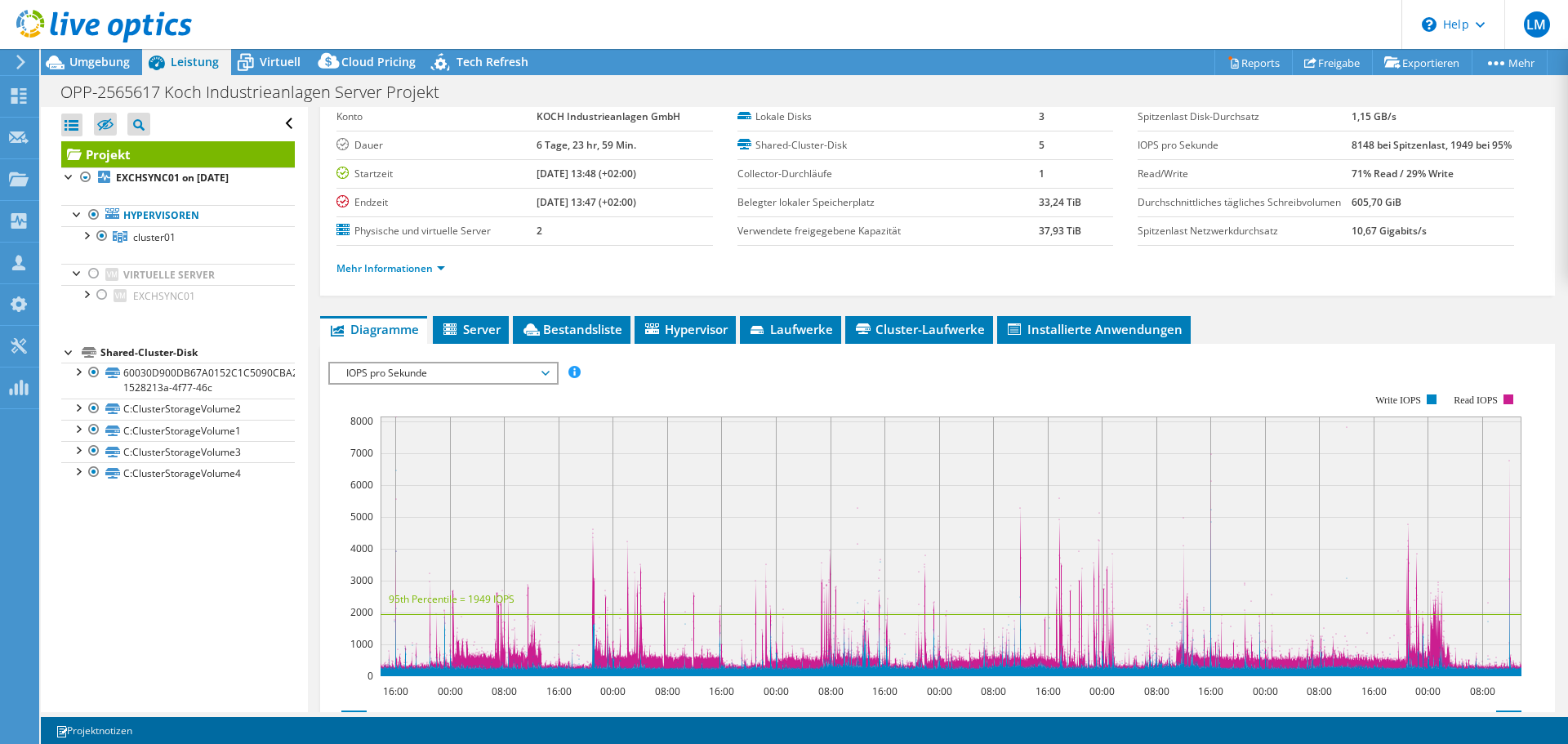
click at [1024, 563] on rect at bounding box center [950, 546] width 1141 height 259
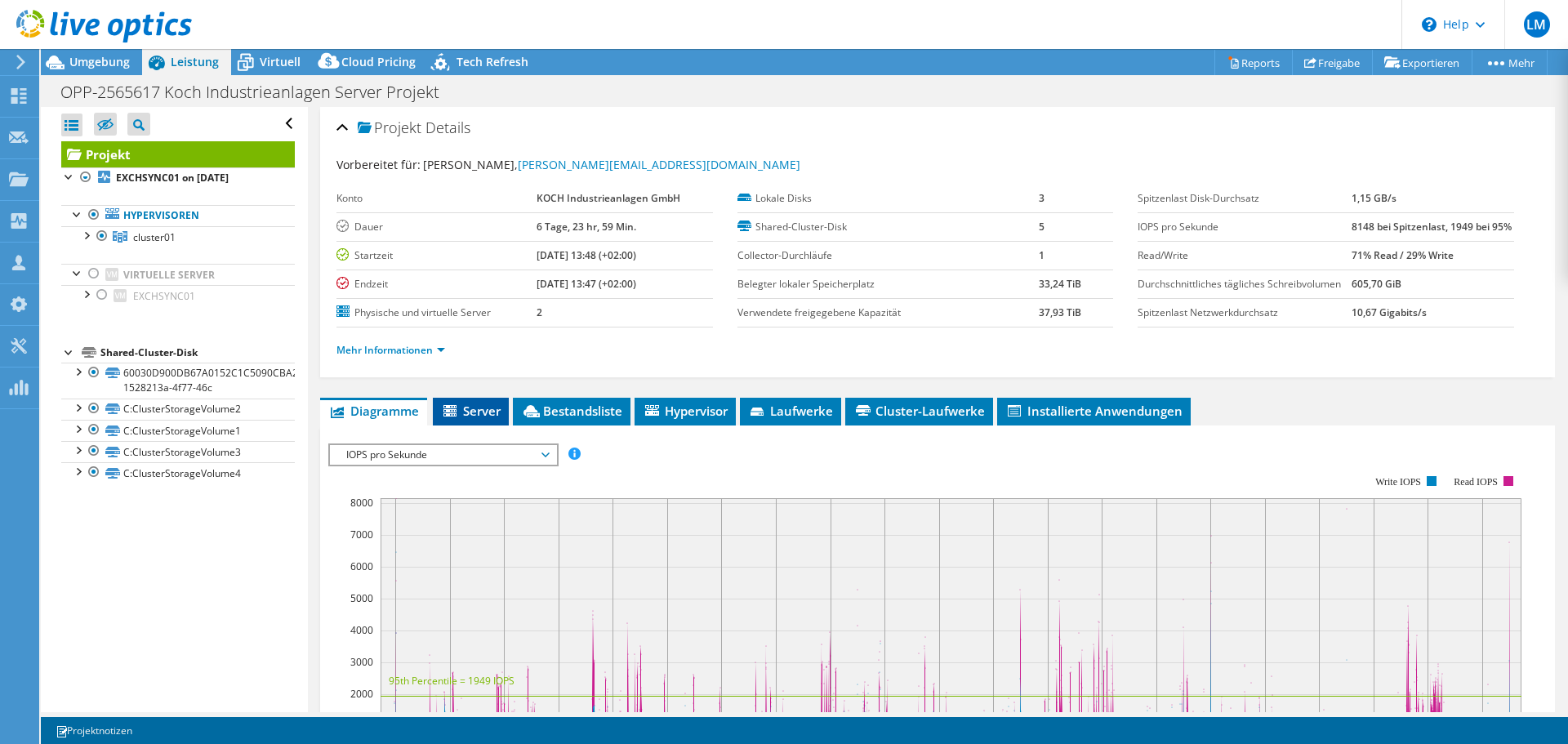
click at [455, 419] on icon at bounding box center [452, 412] width 17 height 14
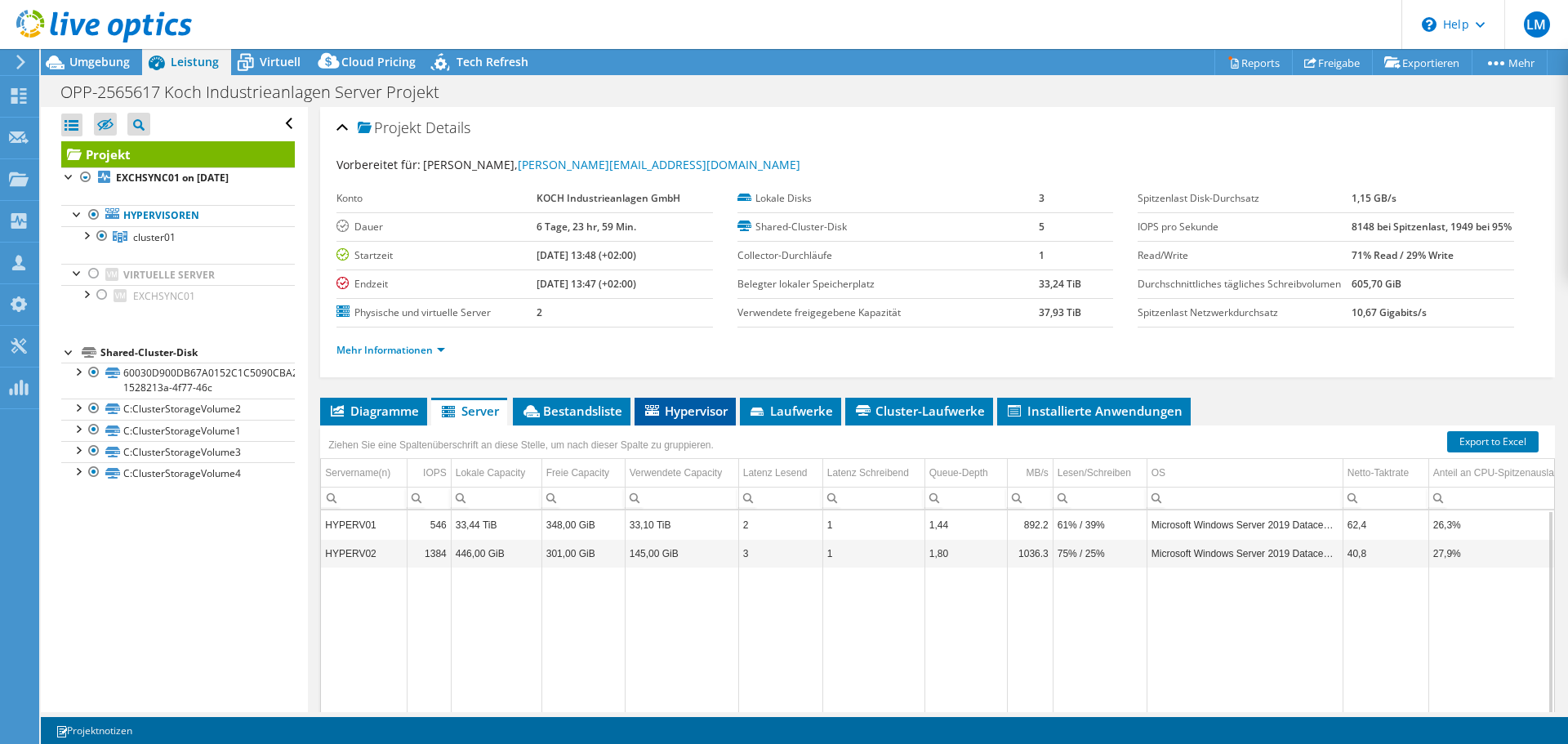
click at [662, 419] on span "Hypervisor" at bounding box center [684, 411] width 85 height 17
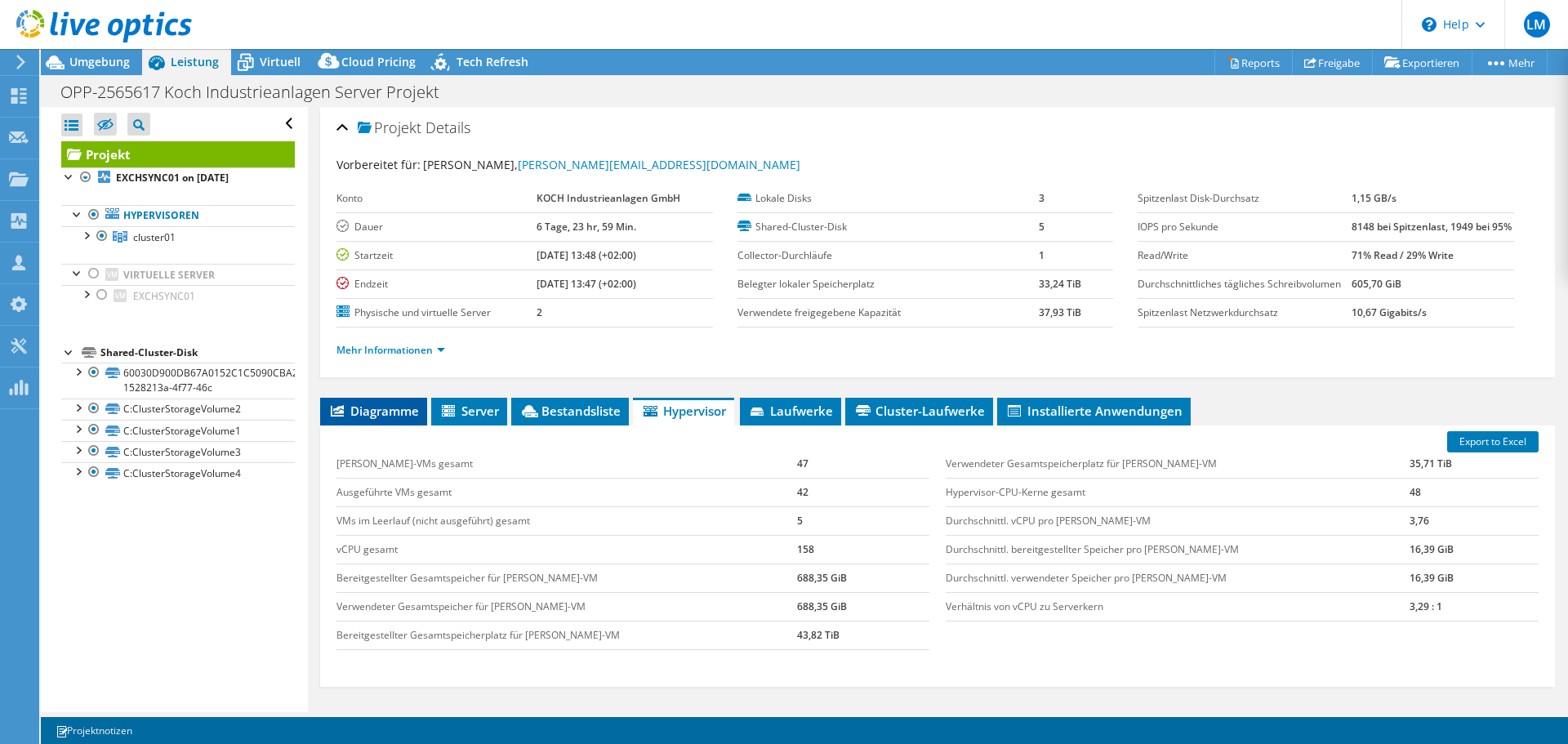
click at [353, 419] on span "Diagramme" at bounding box center [373, 411] width 90 height 17
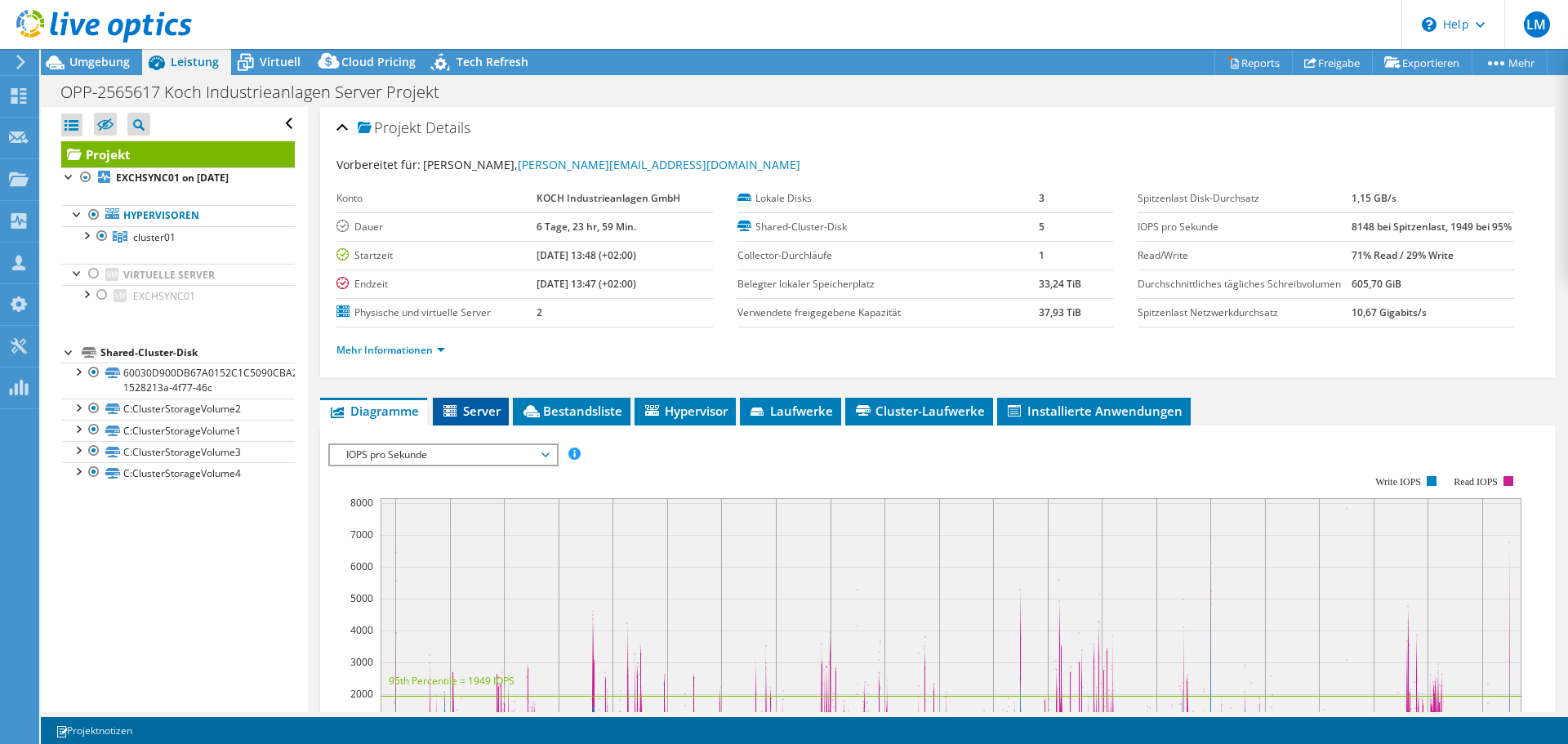
click at [467, 419] on span "Server" at bounding box center [471, 411] width 60 height 17
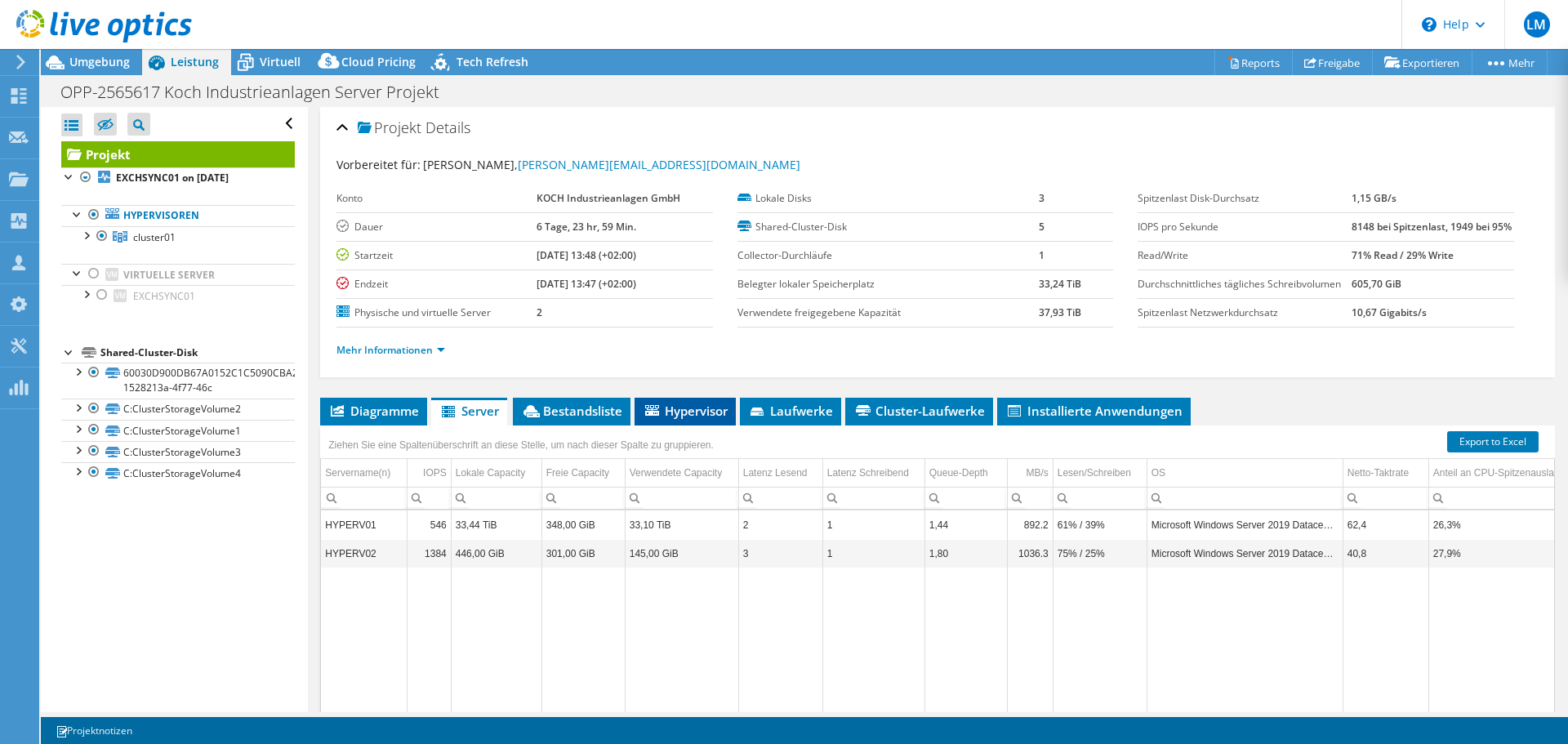
click at [679, 419] on span "Hypervisor" at bounding box center [684, 411] width 85 height 17
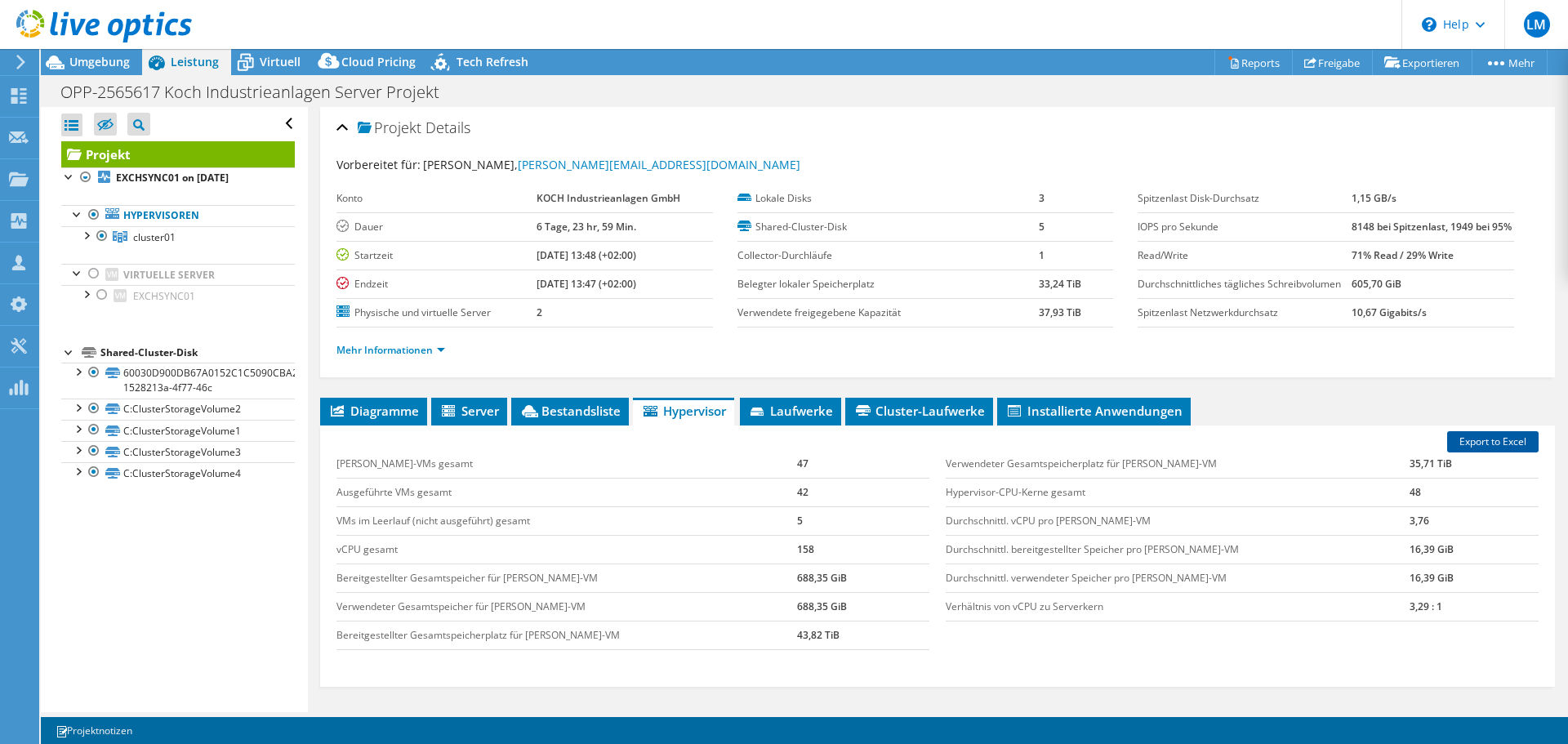
click at [1482, 453] on link "Export to Excel" at bounding box center [1493, 442] width 91 height 21
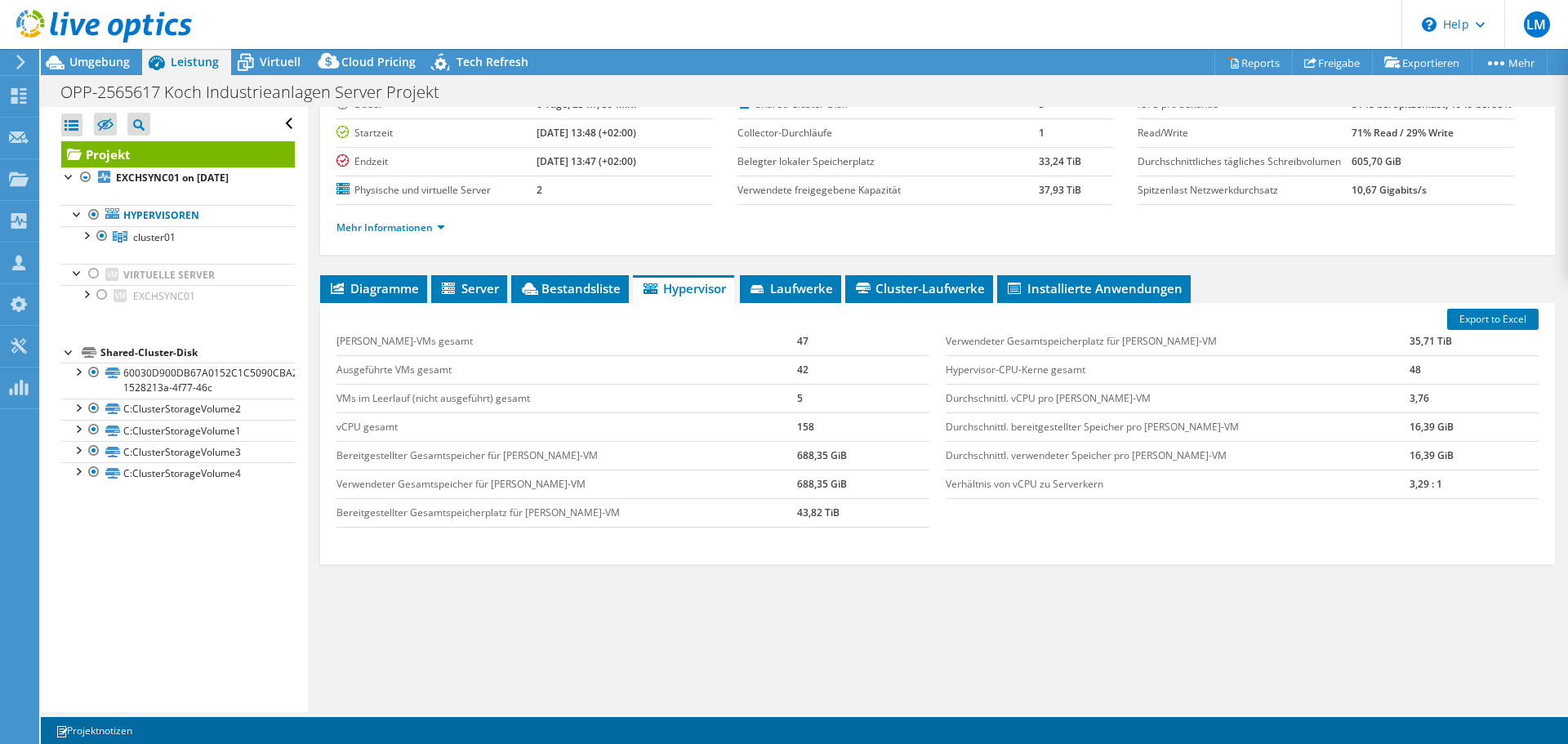
scroll to position [155, 0]
click at [463, 287] on span "Server" at bounding box center [470, 288] width 60 height 17
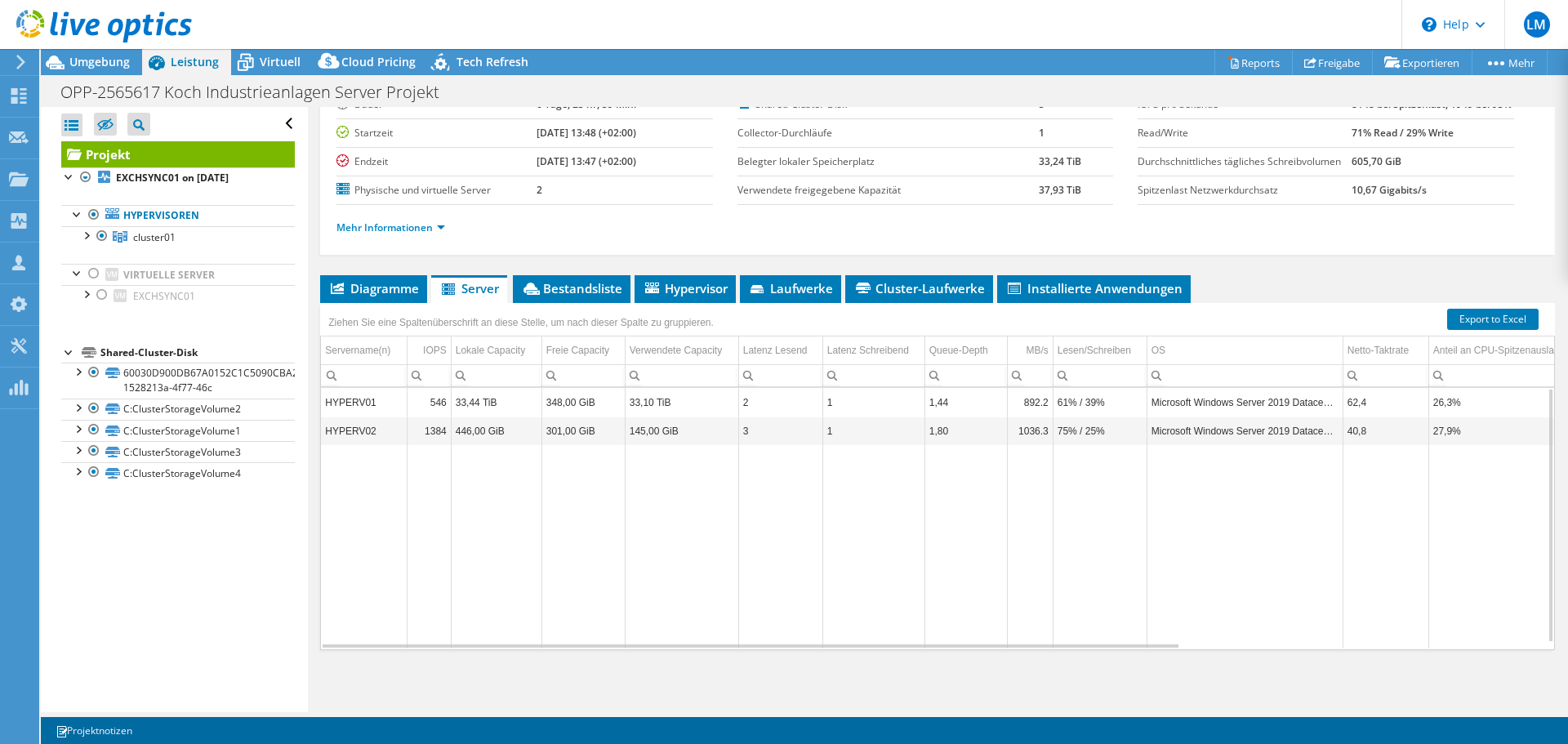
drag, startPoint x: 626, startPoint y: 640, endPoint x: 767, endPoint y: 641, distance: 141.0
click at [766, 641] on tr "Data grid" at bounding box center [1189, 547] width 1735 height 204
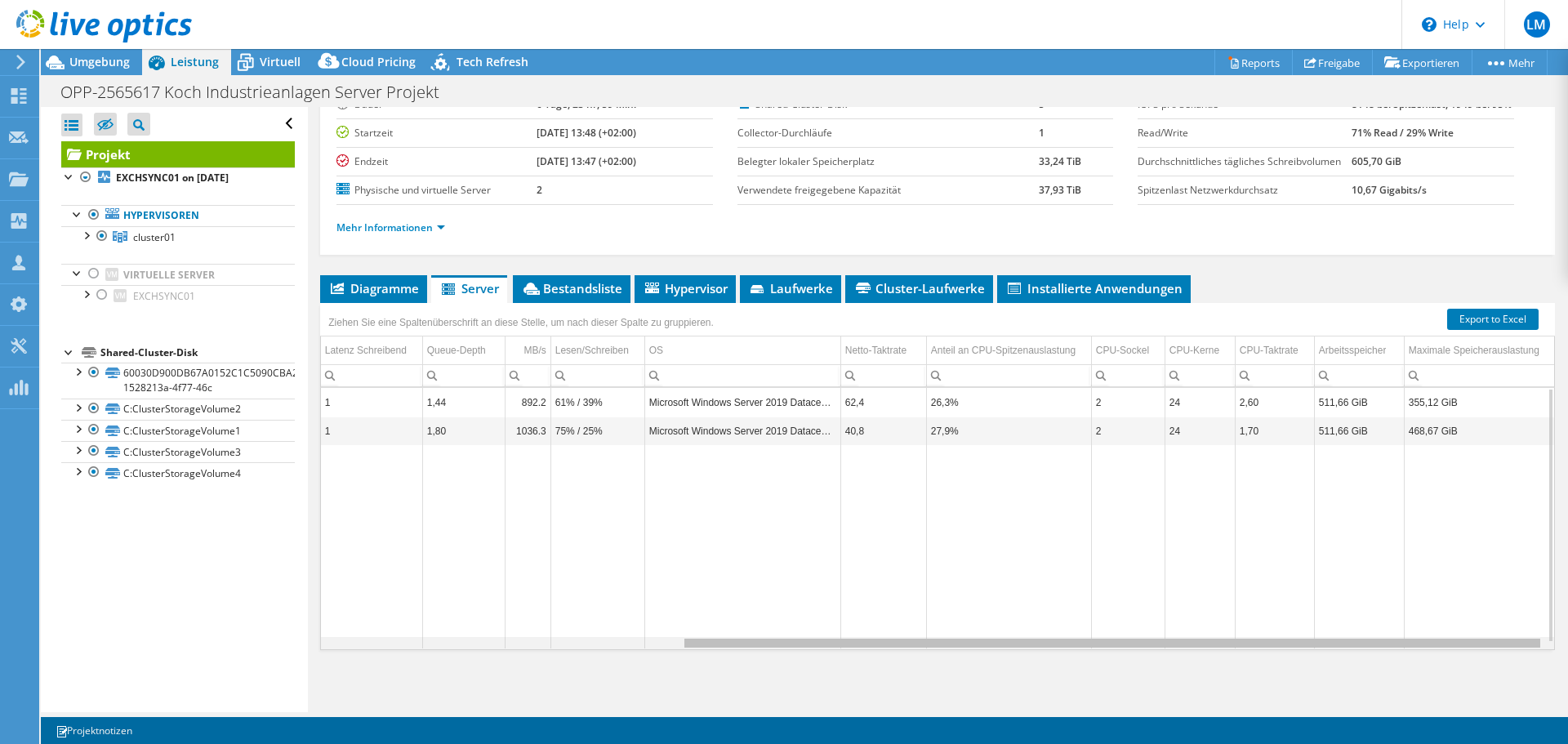
scroll to position [0, 0]
drag, startPoint x: 772, startPoint y: 646, endPoint x: 1216, endPoint y: 639, distance: 444.1
click at [1216, 639] on body "LM Teammitglied [PERSON_NAME] [PERSON_NAME][EMAIL_ADDRESS][DOMAIN_NAME] Bechtle…" at bounding box center [784, 372] width 1568 height 744
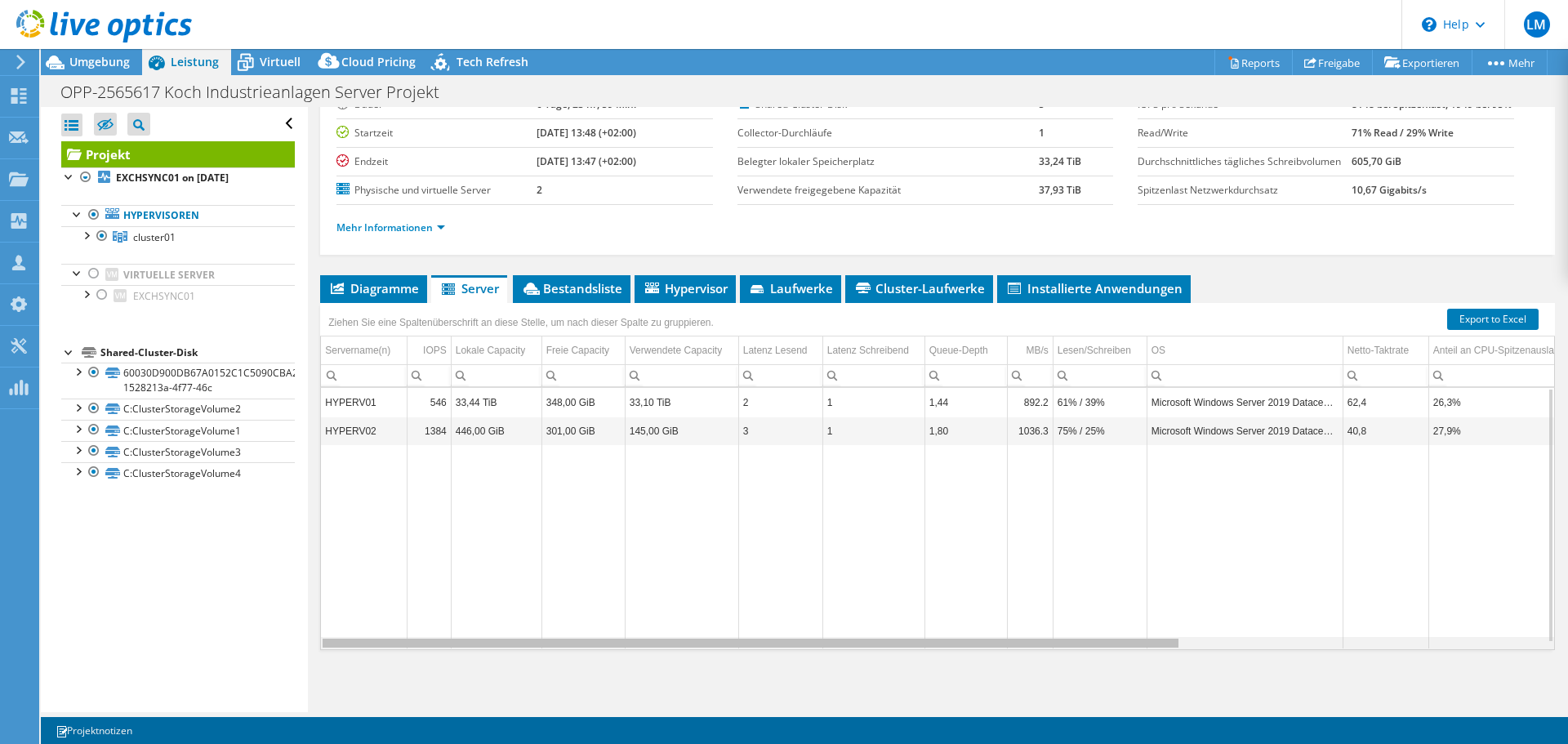
drag, startPoint x: 1163, startPoint y: 633, endPoint x: 690, endPoint y: 601, distance: 474.1
click at [690, 601] on body "LM Teammitglied [PERSON_NAME] [PERSON_NAME][EMAIL_ADDRESS][DOMAIN_NAME] Bechtle…" at bounding box center [784, 372] width 1568 height 744
click at [435, 272] on div "Projekt Details Vorbereitet für: [PERSON_NAME], [PERSON_NAME][EMAIL_ADDRESS][DO…" at bounding box center [937, 348] width 1259 height 728
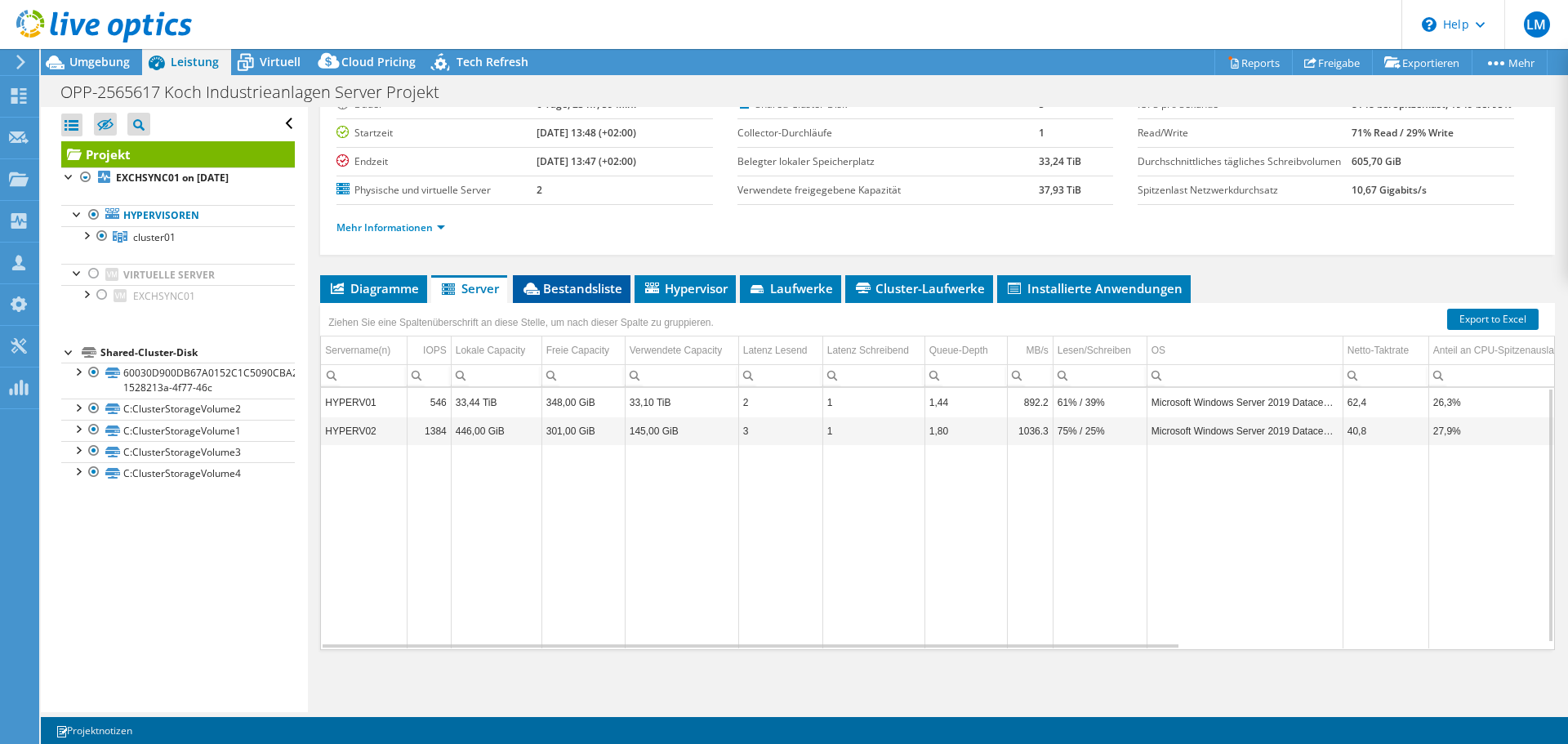
click at [561, 289] on span "Bestandsliste" at bounding box center [571, 288] width 101 height 17
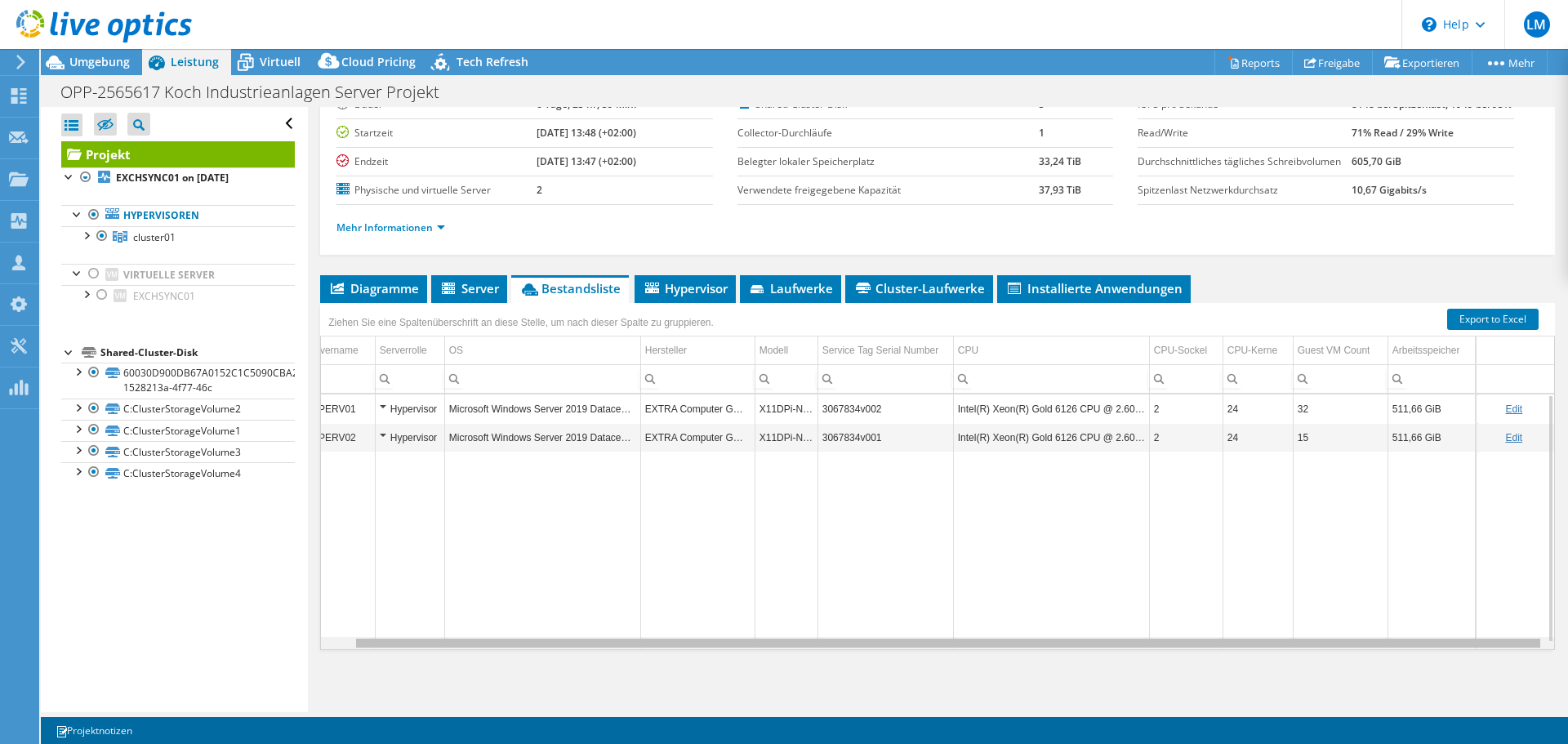
scroll to position [0, 12]
drag, startPoint x: 747, startPoint y: 644, endPoint x: 843, endPoint y: 643, distance: 96.0
click at [843, 643] on body "LM Teammitglied [PERSON_NAME] [PERSON_NAME][EMAIL_ADDRESS][DOMAIN_NAME] Bechtle…" at bounding box center [784, 372] width 1568 height 744
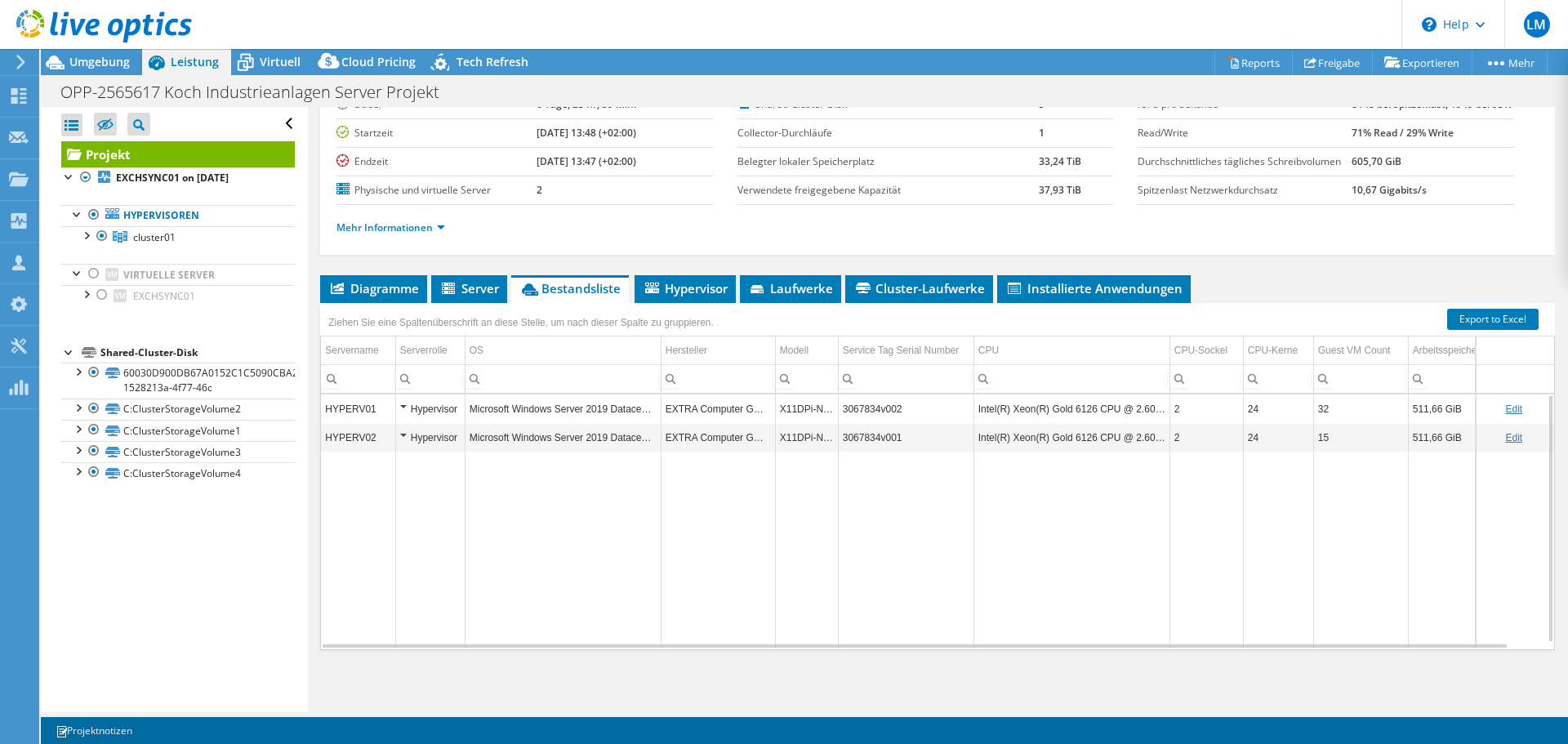
click at [157, 14] on icon at bounding box center [104, 27] width 176 height 33
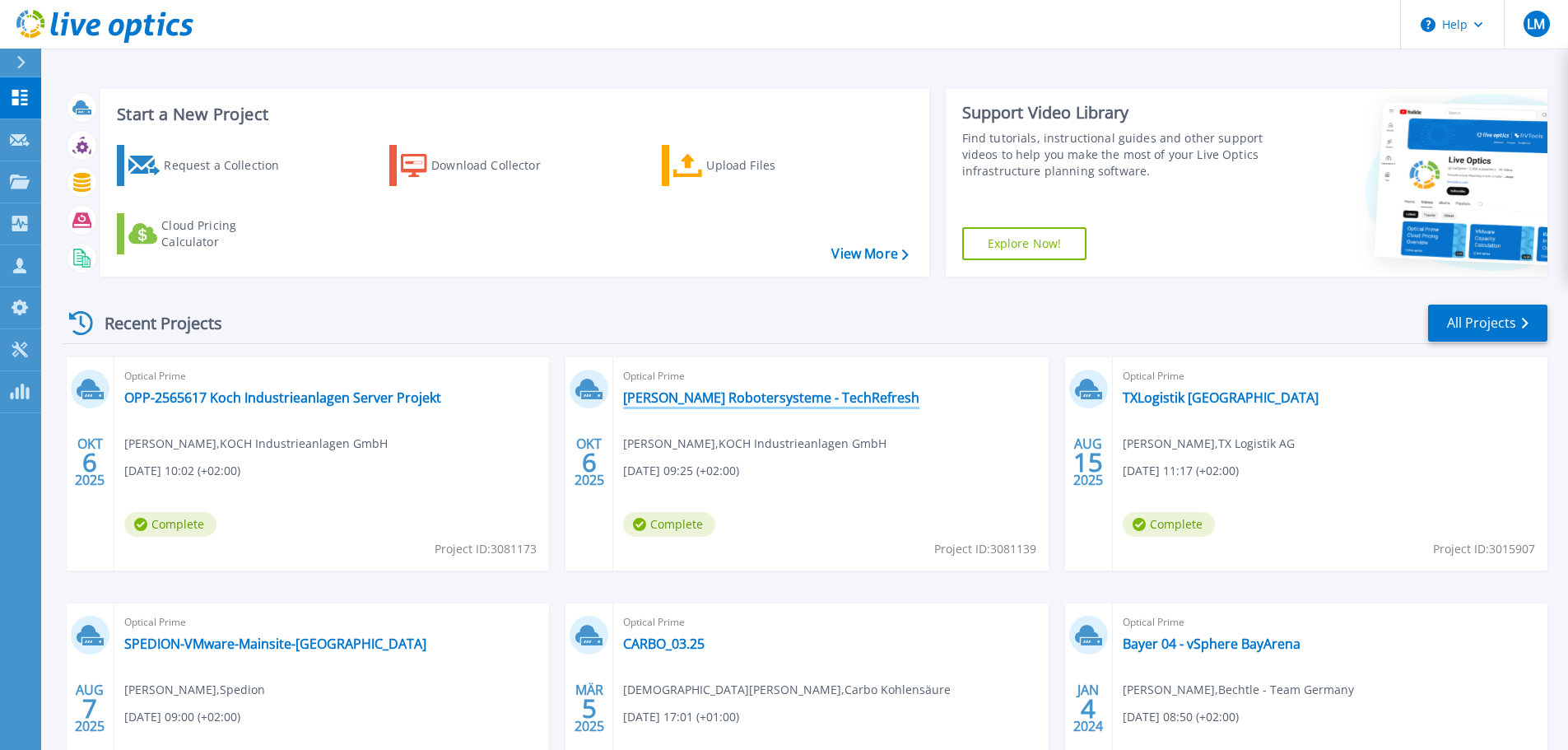
click at [747, 404] on link "[PERSON_NAME] Robotersysteme - TechRefresh" at bounding box center [771, 398] width 296 height 17
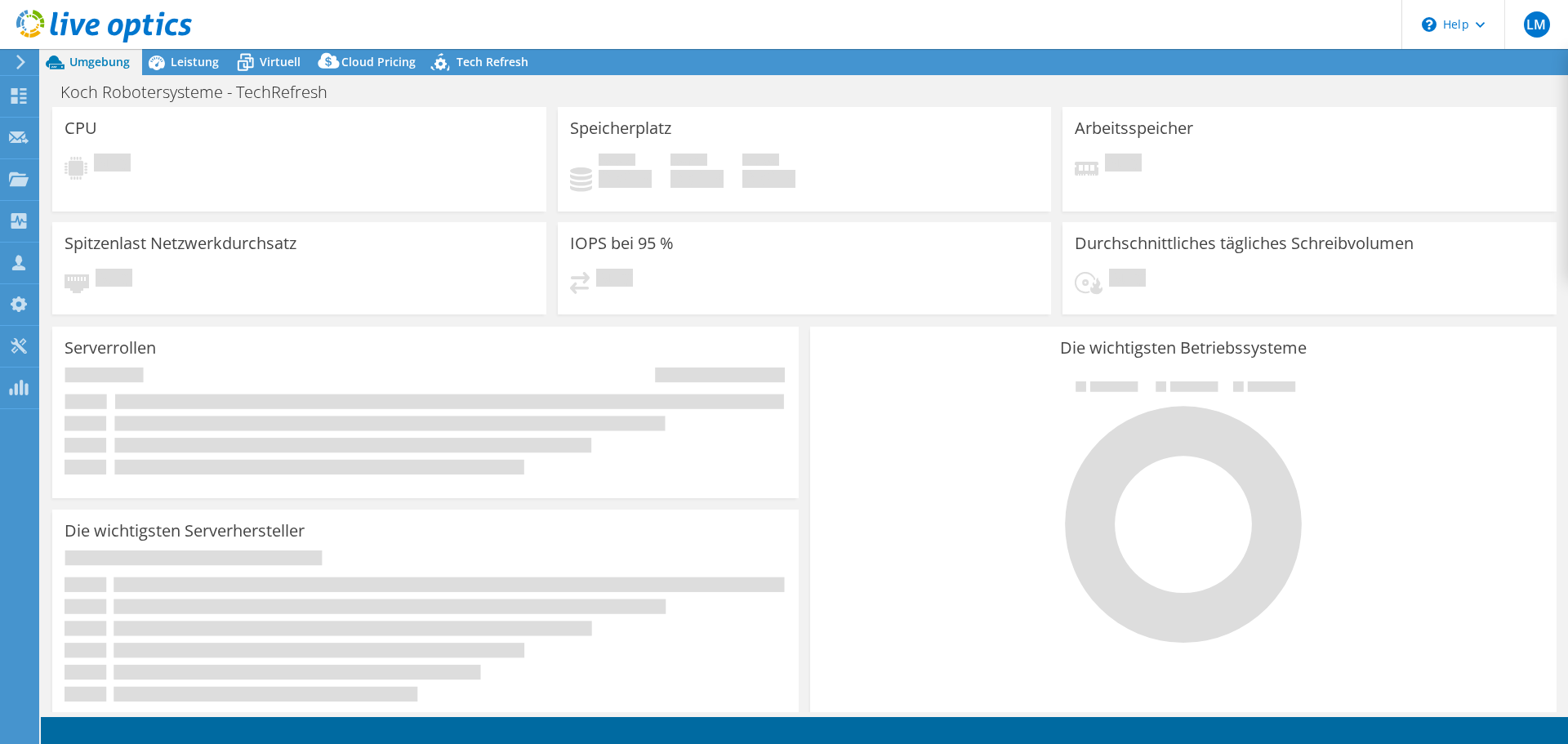
select select "USD"
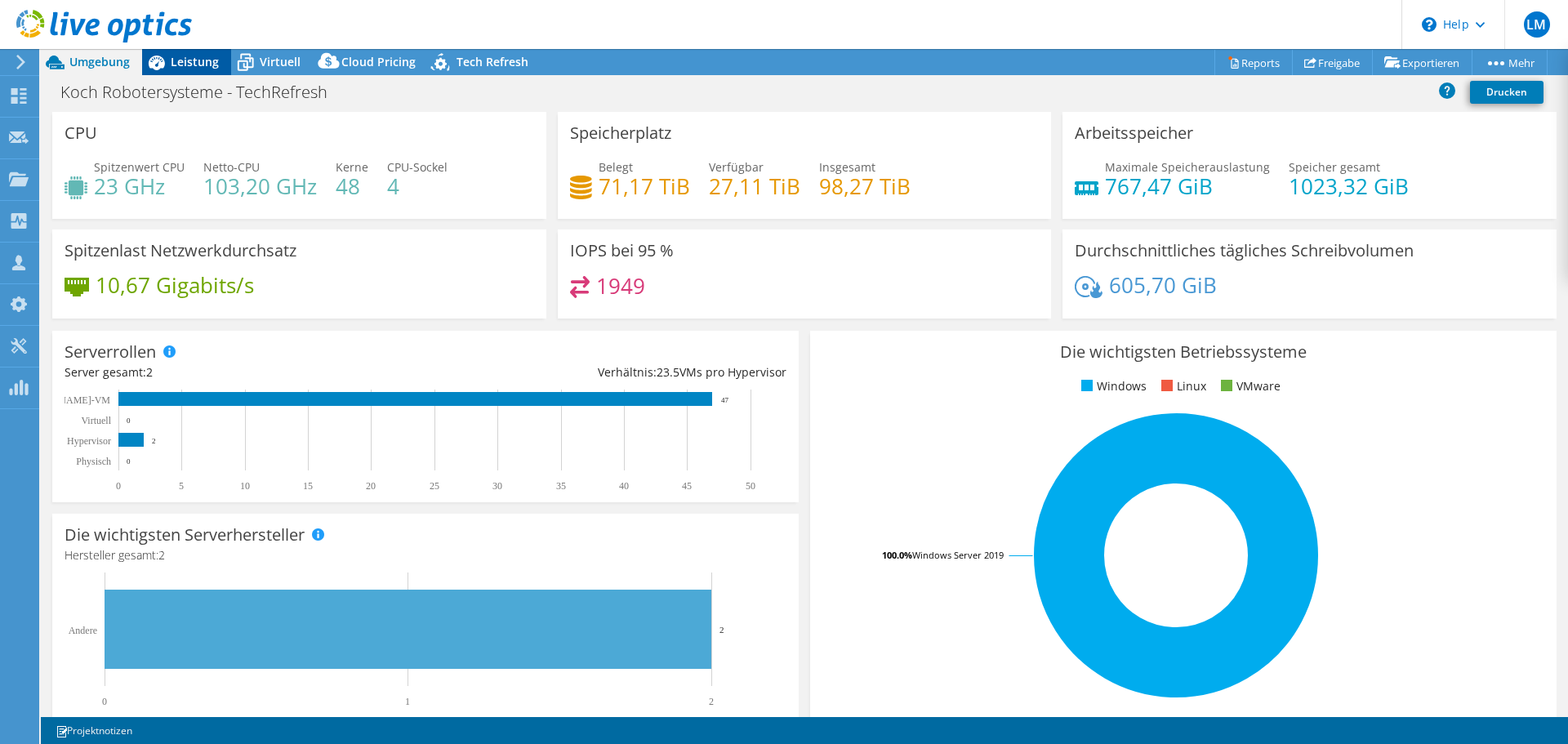
click at [199, 65] on span "Leistung" at bounding box center [195, 61] width 48 height 16
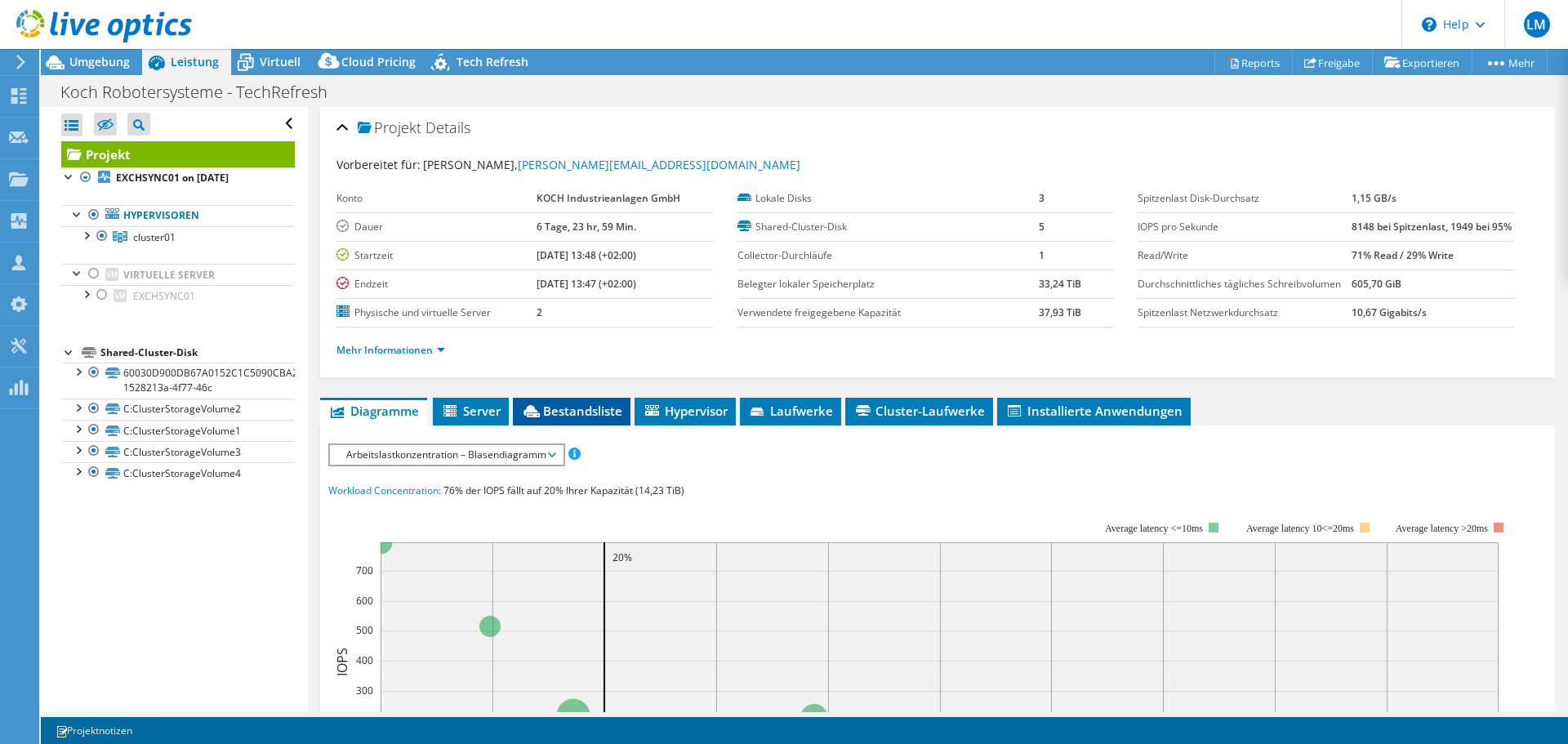
click at [564, 426] on li "Bestandsliste" at bounding box center [572, 412] width 117 height 28
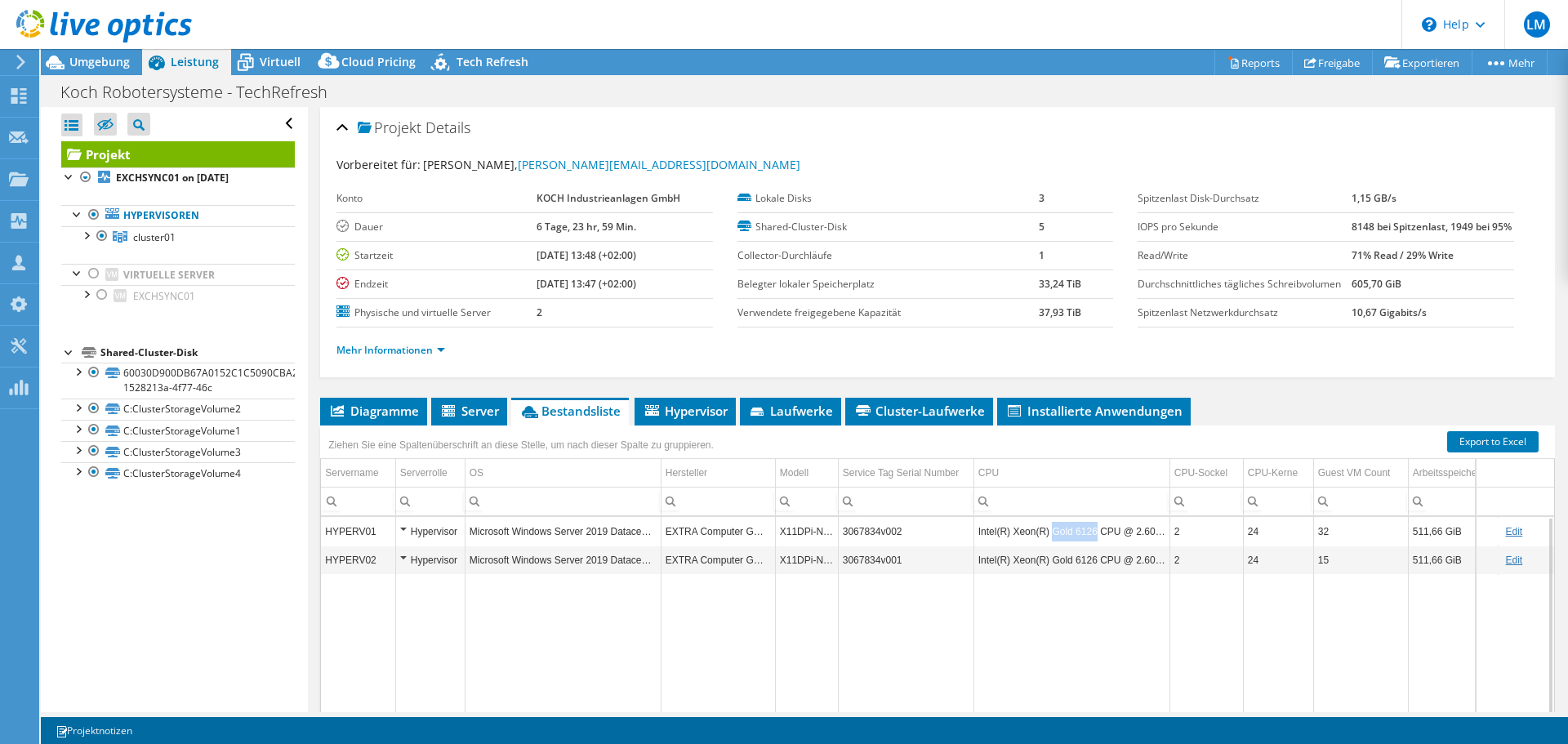
drag, startPoint x: 1051, startPoint y: 567, endPoint x: 1092, endPoint y: 572, distance: 41.3
click at [1092, 546] on td "Intel(R) Xeon(R) Gold 6126 CPU @ 2.60GHz" at bounding box center [1071, 531] width 196 height 29
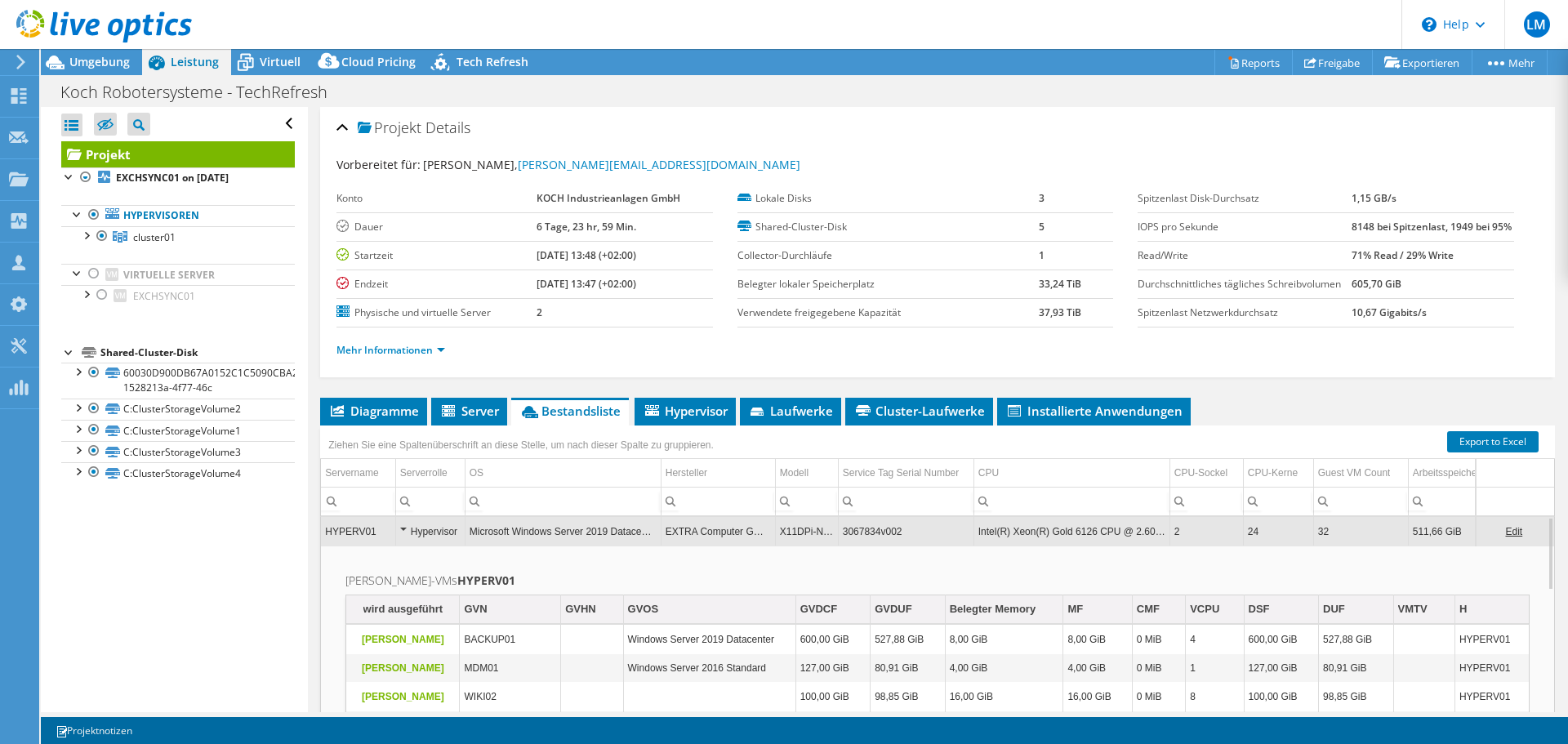
copy td "Gold 6126"
click at [964, 546] on td "3067834v002" at bounding box center [906, 531] width 136 height 29
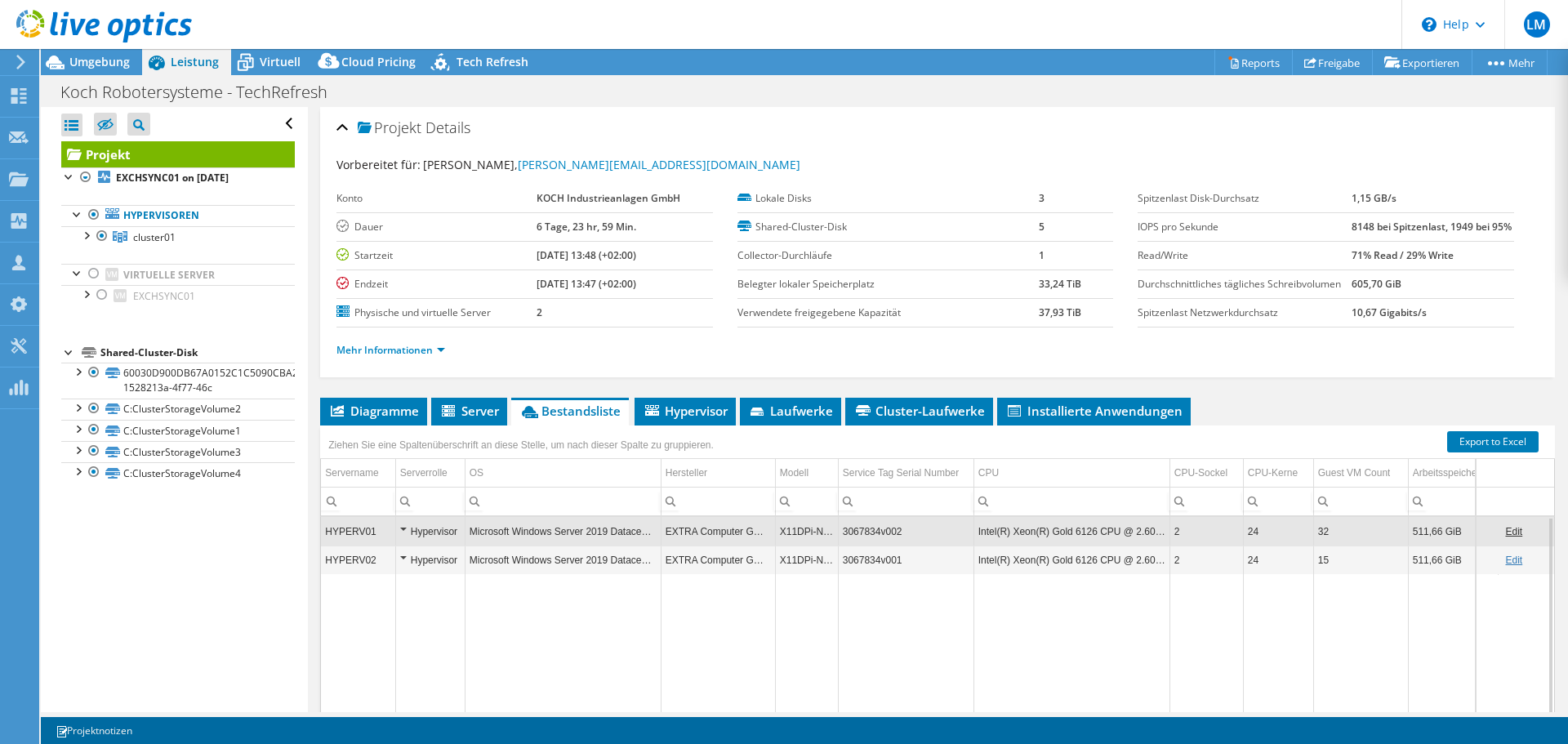
click at [1038, 655] on td "Data grid" at bounding box center [1071, 672] width 196 height 197
click at [1039, 546] on td "Intel(R) Xeon(R) Gold 6126 CPU @ 2.60GHz" at bounding box center [1071, 531] width 196 height 29
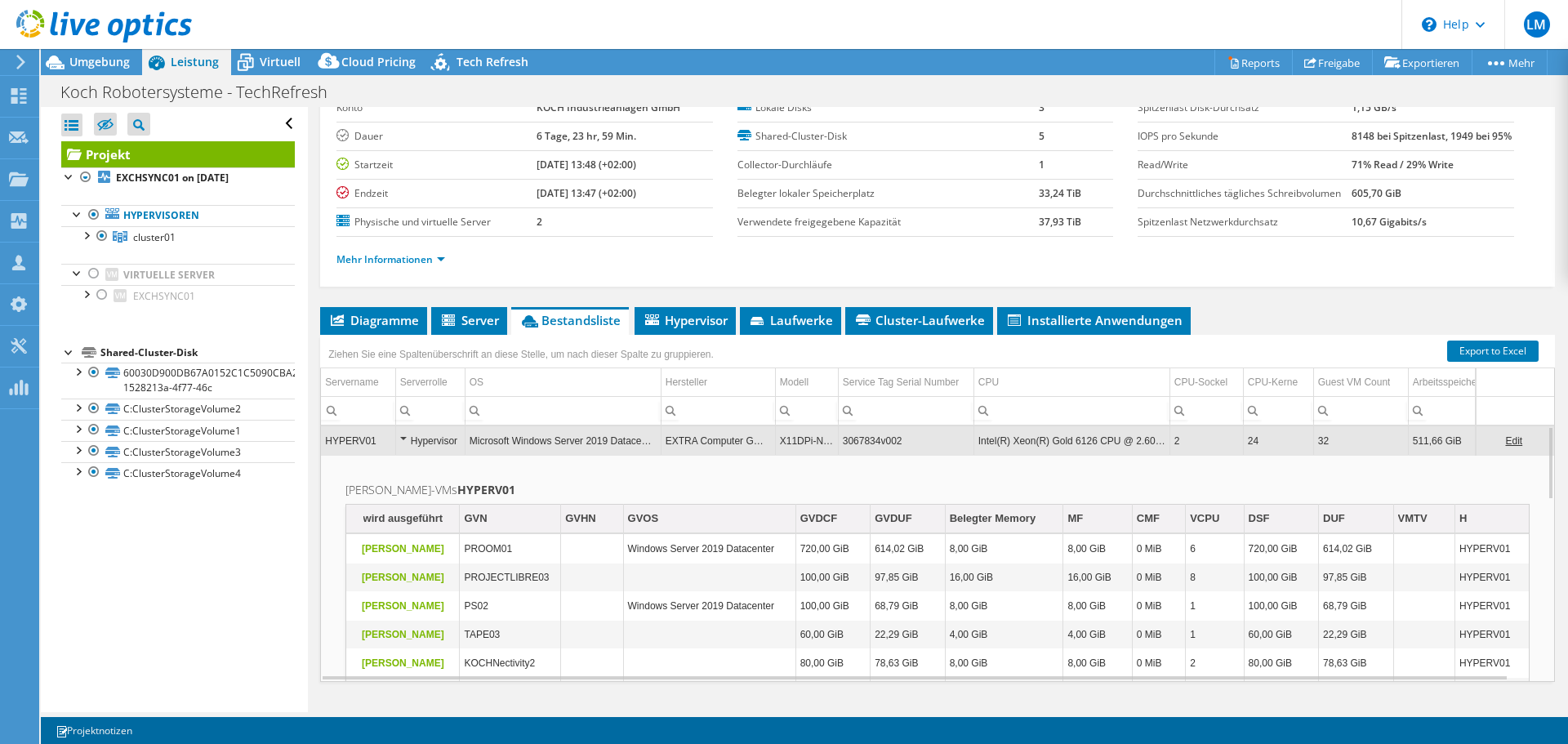
scroll to position [73, 0]
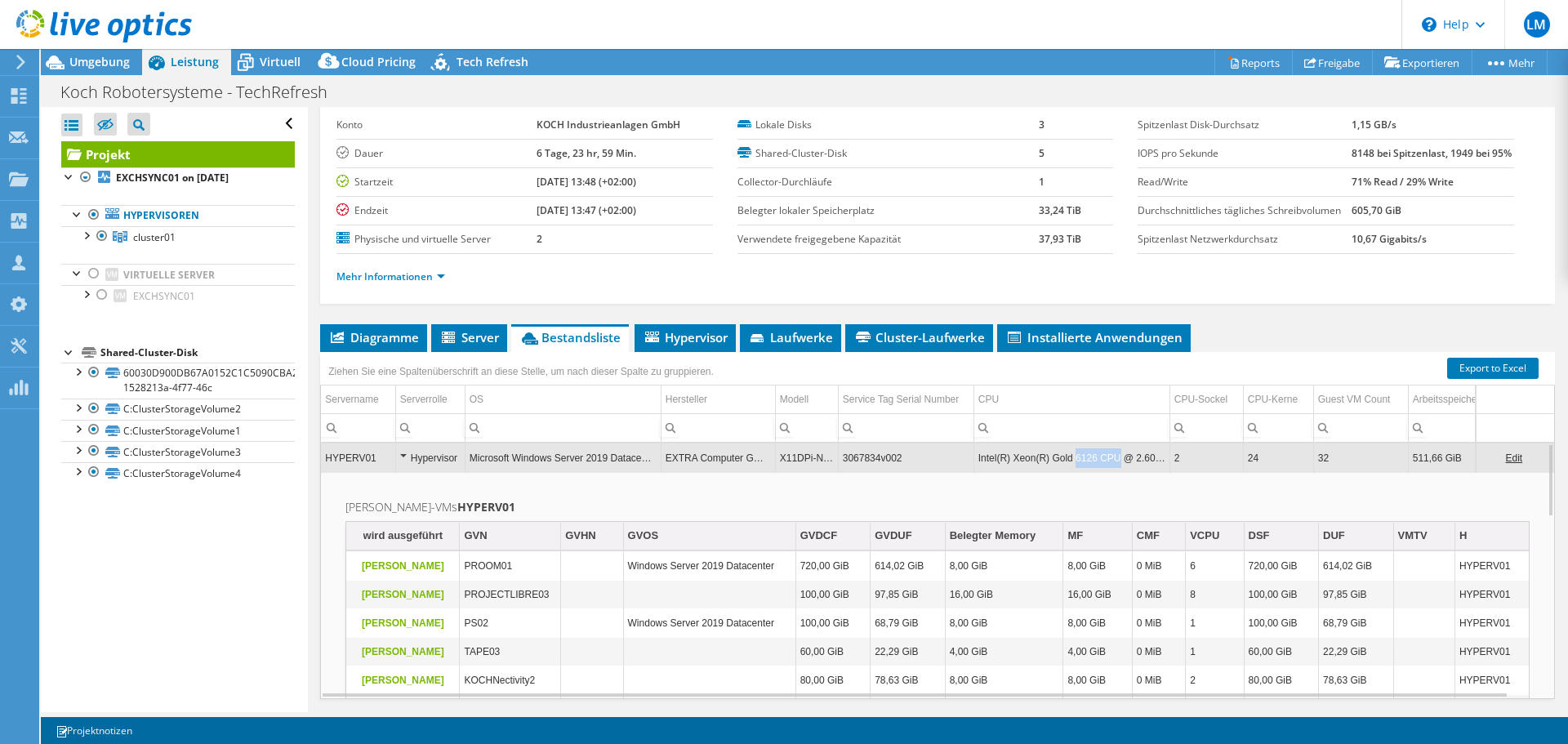
drag, startPoint x: 1070, startPoint y: 494, endPoint x: 1111, endPoint y: 498, distance: 41.2
click at [1111, 472] on td "Intel(R) Xeon(R) Gold 6126 CPU @ 2.60GHz" at bounding box center [1071, 458] width 196 height 29
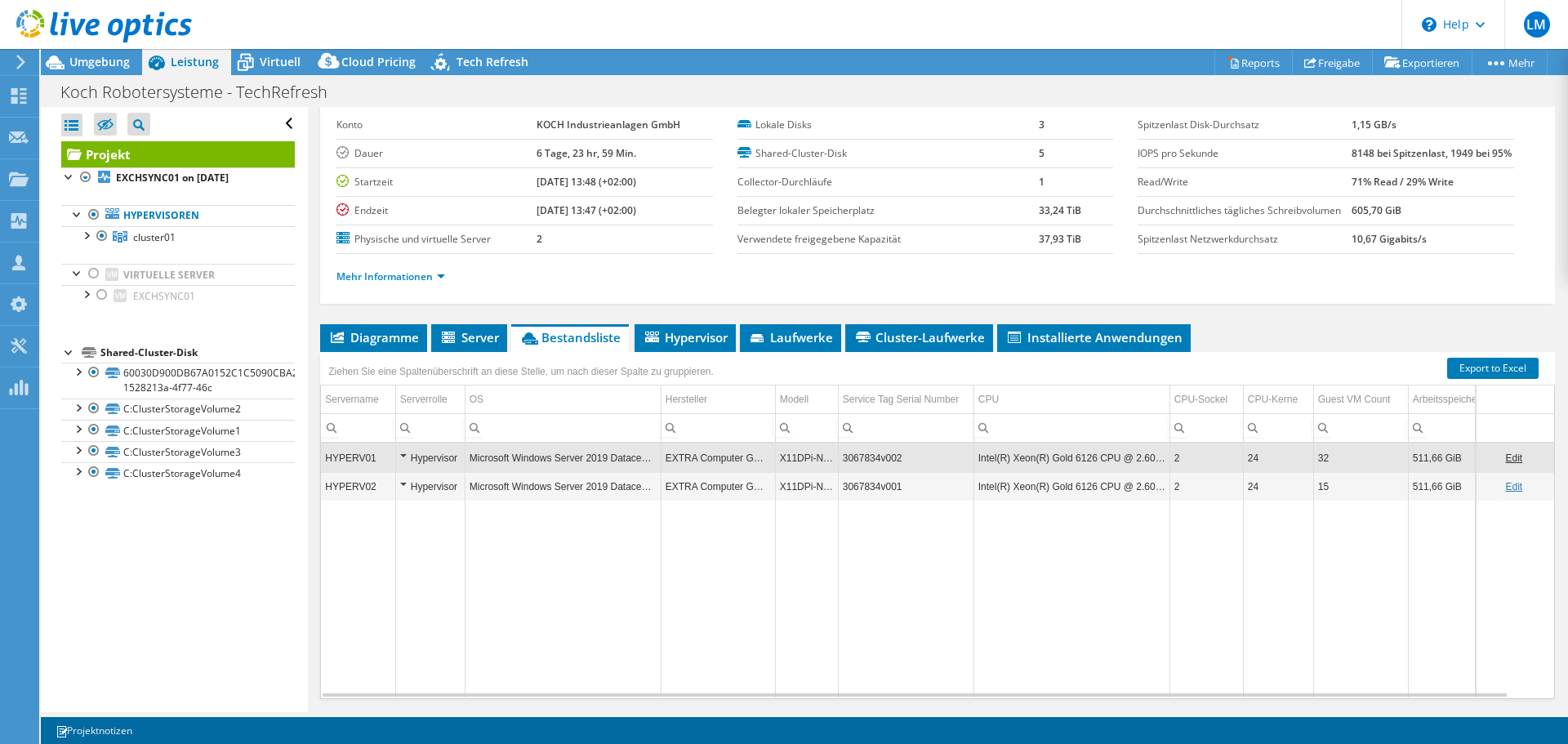
click at [1205, 665] on td "Data grid" at bounding box center [1206, 599] width 73 height 197
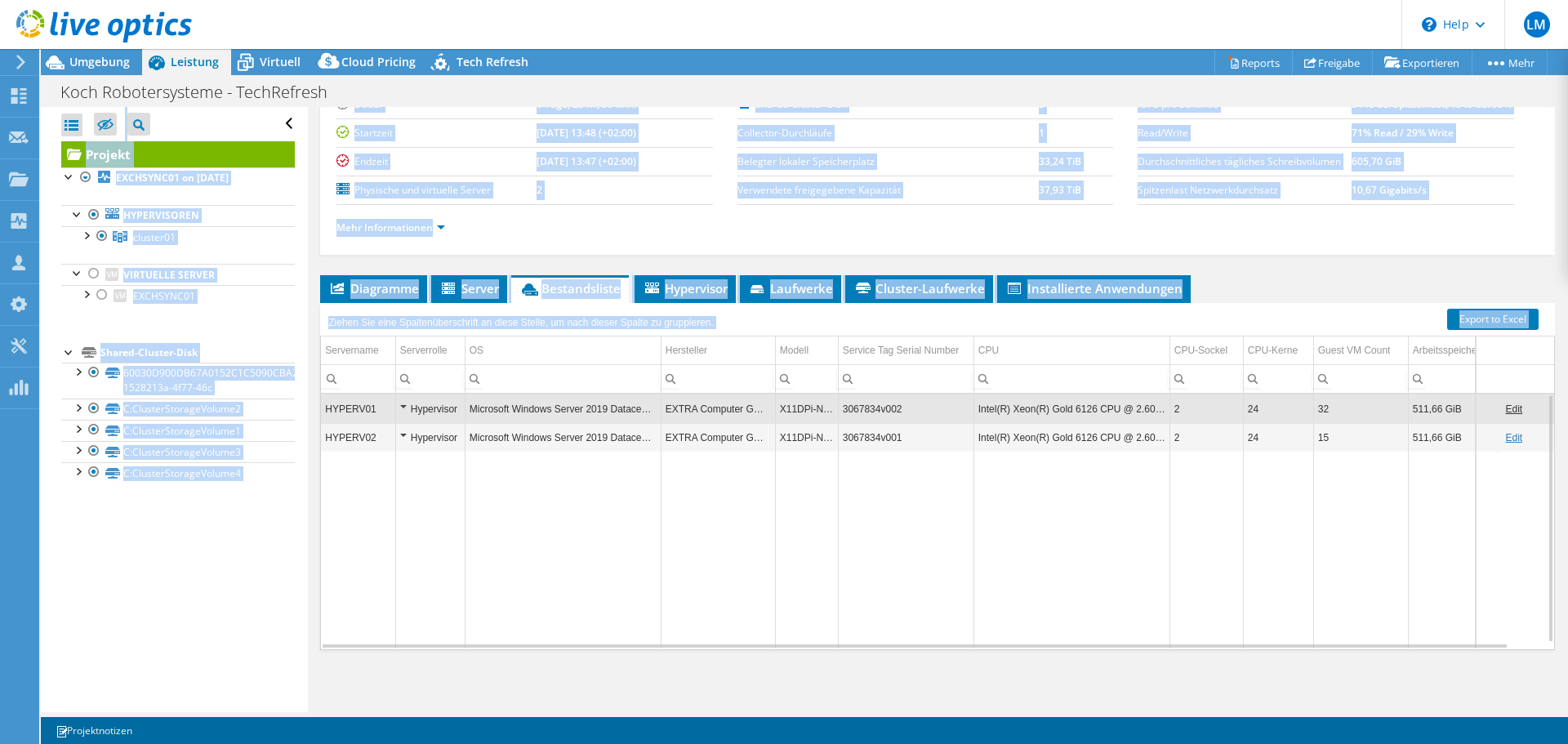
scroll to position [155, 0]
drag, startPoint x: 781, startPoint y: 714, endPoint x: 876, endPoint y: 706, distance: 95.3
click at [876, 706] on div "Projektmaßnahmen Projektmaßnahmen Reports Freigabe Exportieren vSAN ReadyNode S…" at bounding box center [804, 396] width 1527 height 695
click at [912, 688] on div "Projekt Details Vorbereitet für: [PERSON_NAME], [PERSON_NAME][EMAIL_ADDRESS][DO…" at bounding box center [937, 348] width 1259 height 728
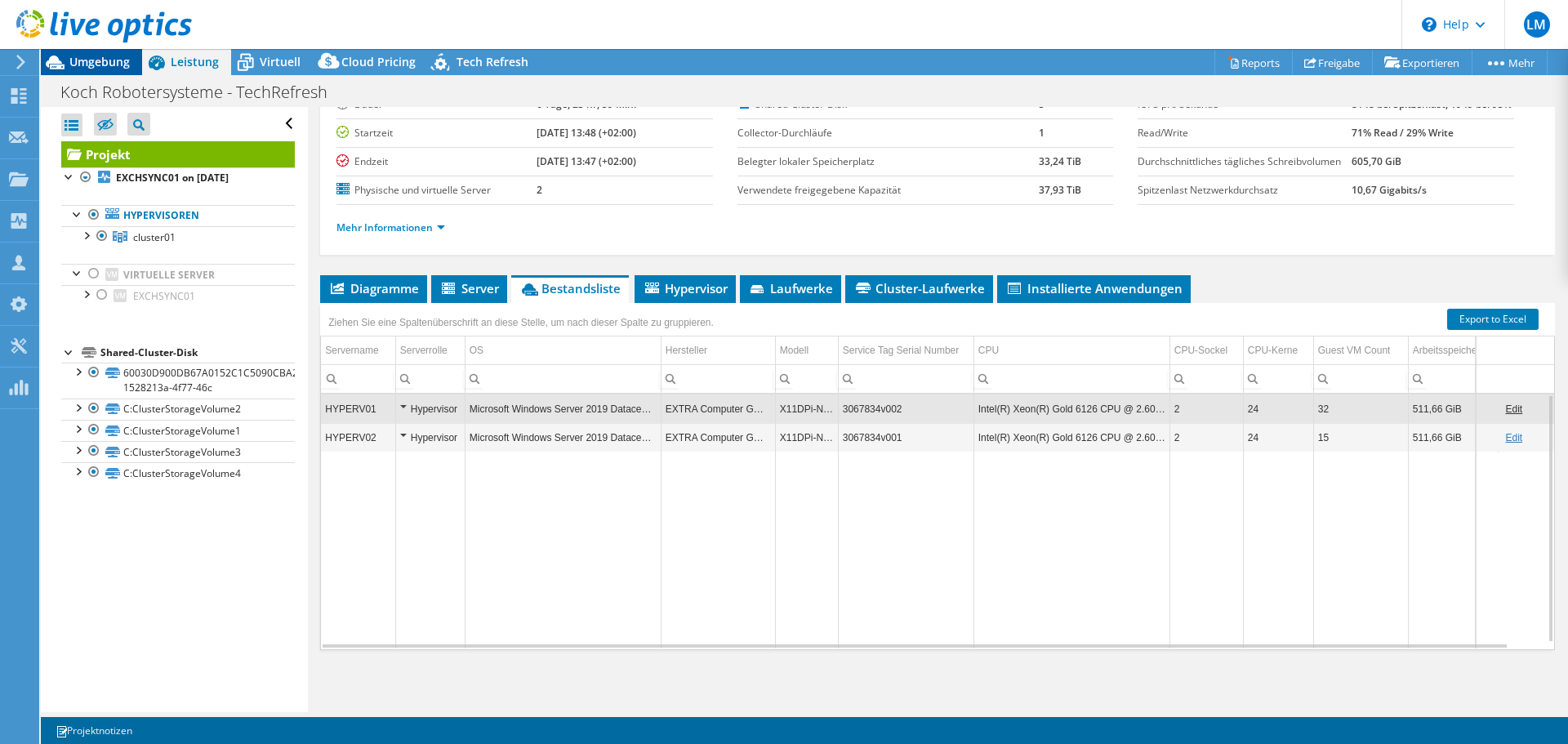
click at [113, 58] on span "Umgebung" at bounding box center [100, 61] width 60 height 16
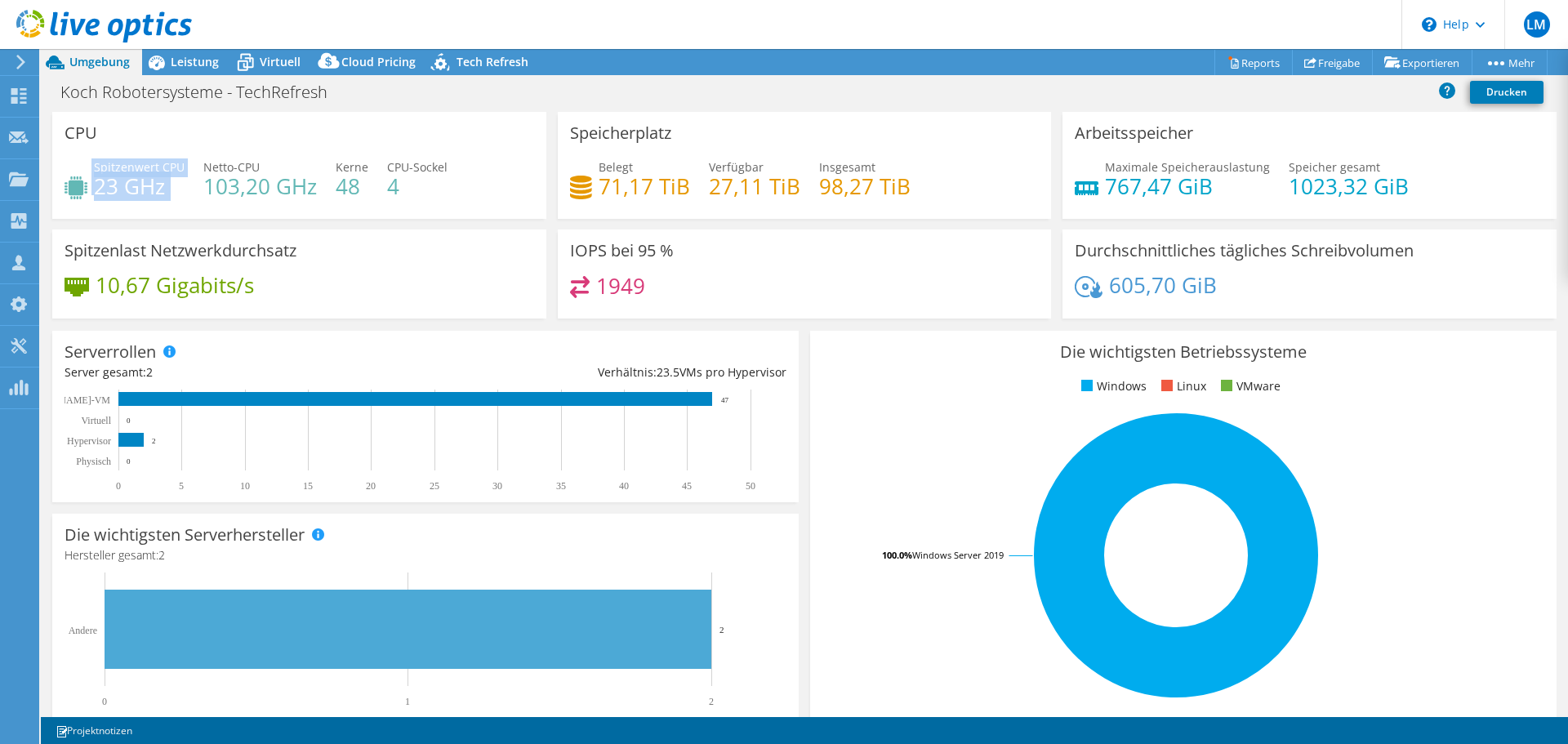
drag, startPoint x: 194, startPoint y: 167, endPoint x: 291, endPoint y: 157, distance: 97.5
click at [313, 149] on div "CPU Spitzenwert CPU 23 GHz Netto-CPU 103,20 GHz Kerne 48 CPU-Sockel 4" at bounding box center [299, 165] width 494 height 107
click at [289, 157] on div "CPU Spitzenwert CPU 23 GHz Netto-CPU 103,20 GHz Kerne 48 CPU-Sockel 4" at bounding box center [299, 165] width 494 height 107
click at [202, 67] on span "Leistung" at bounding box center [195, 61] width 48 height 16
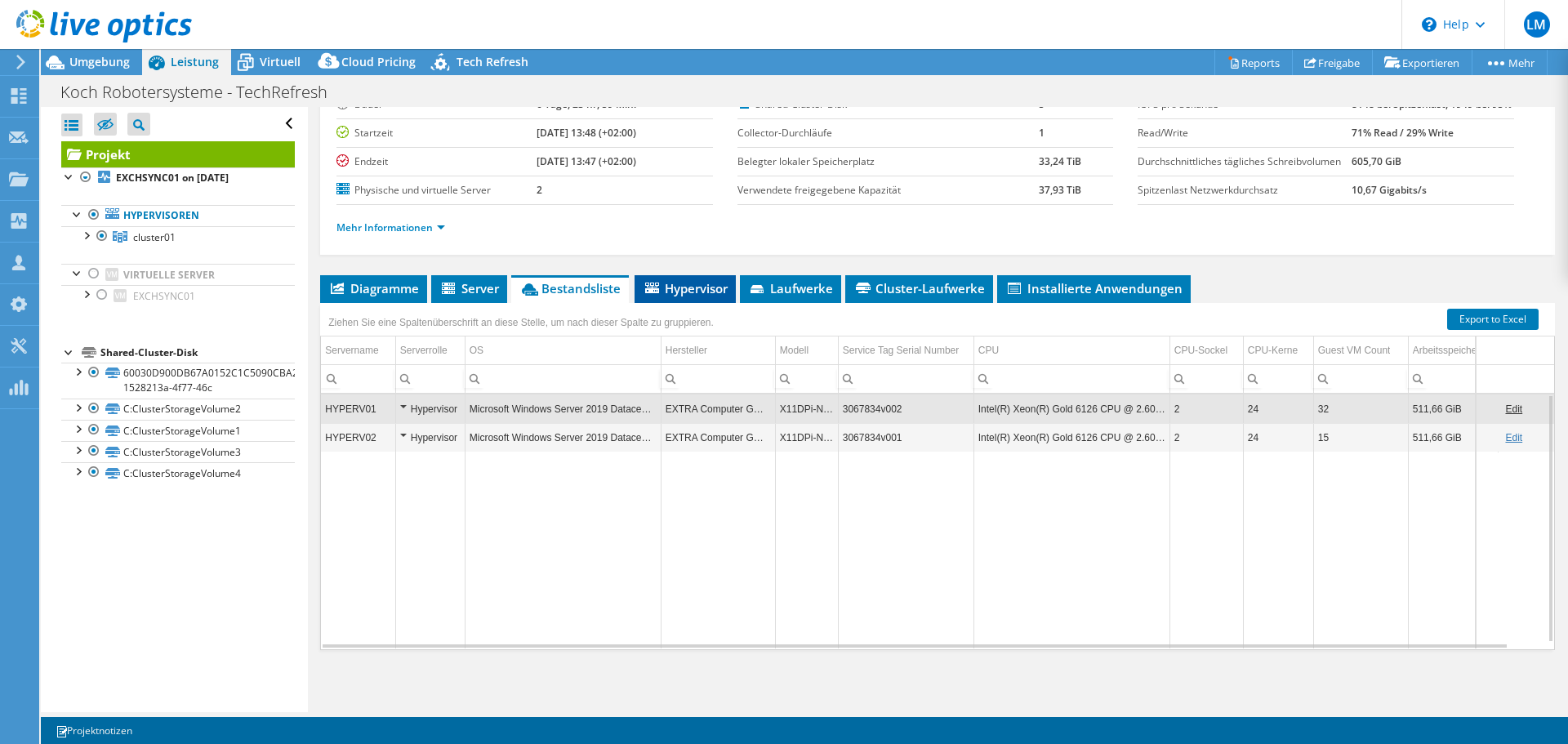
click at [671, 285] on span "Hypervisor" at bounding box center [684, 288] width 85 height 17
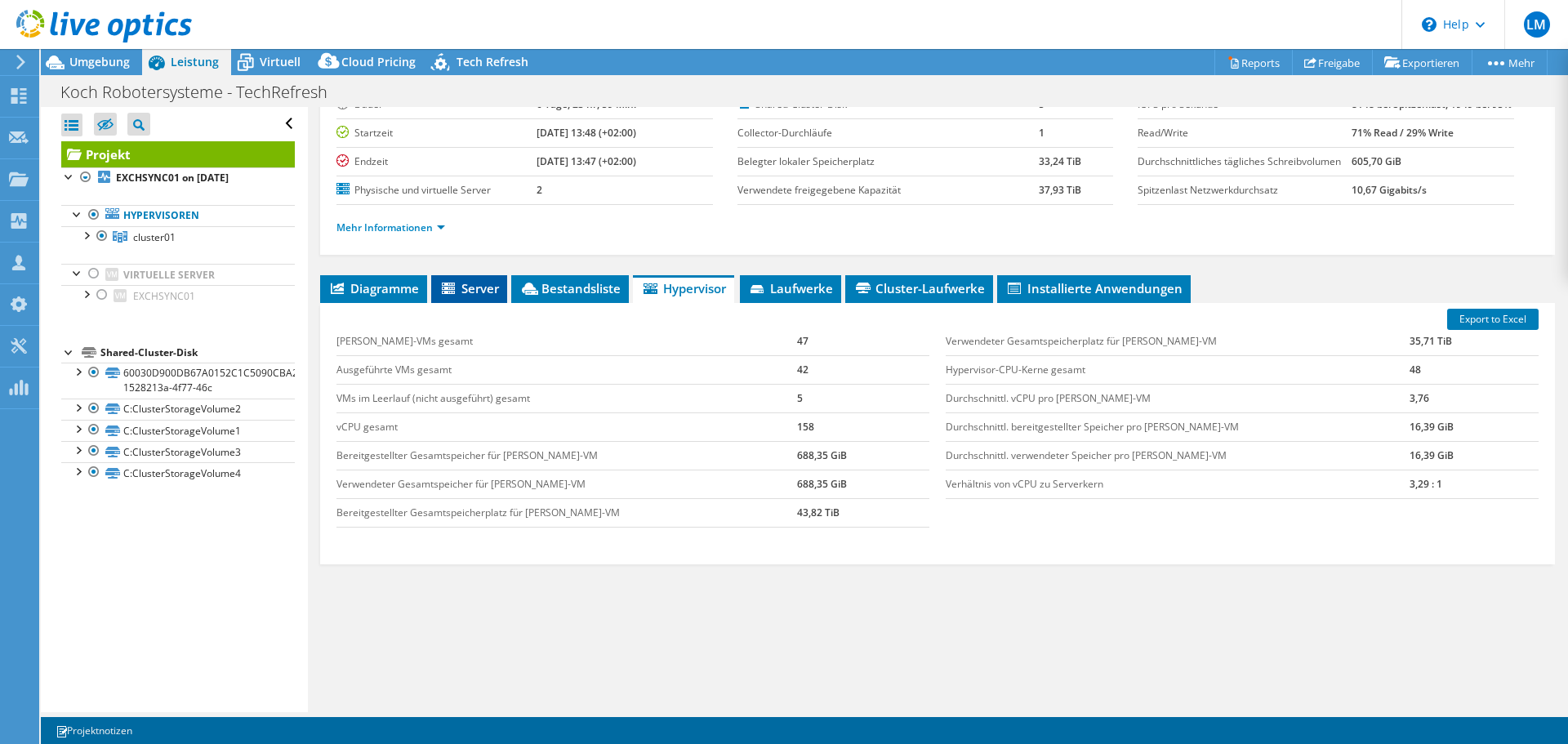
click at [473, 286] on span "Server" at bounding box center [470, 288] width 60 height 17
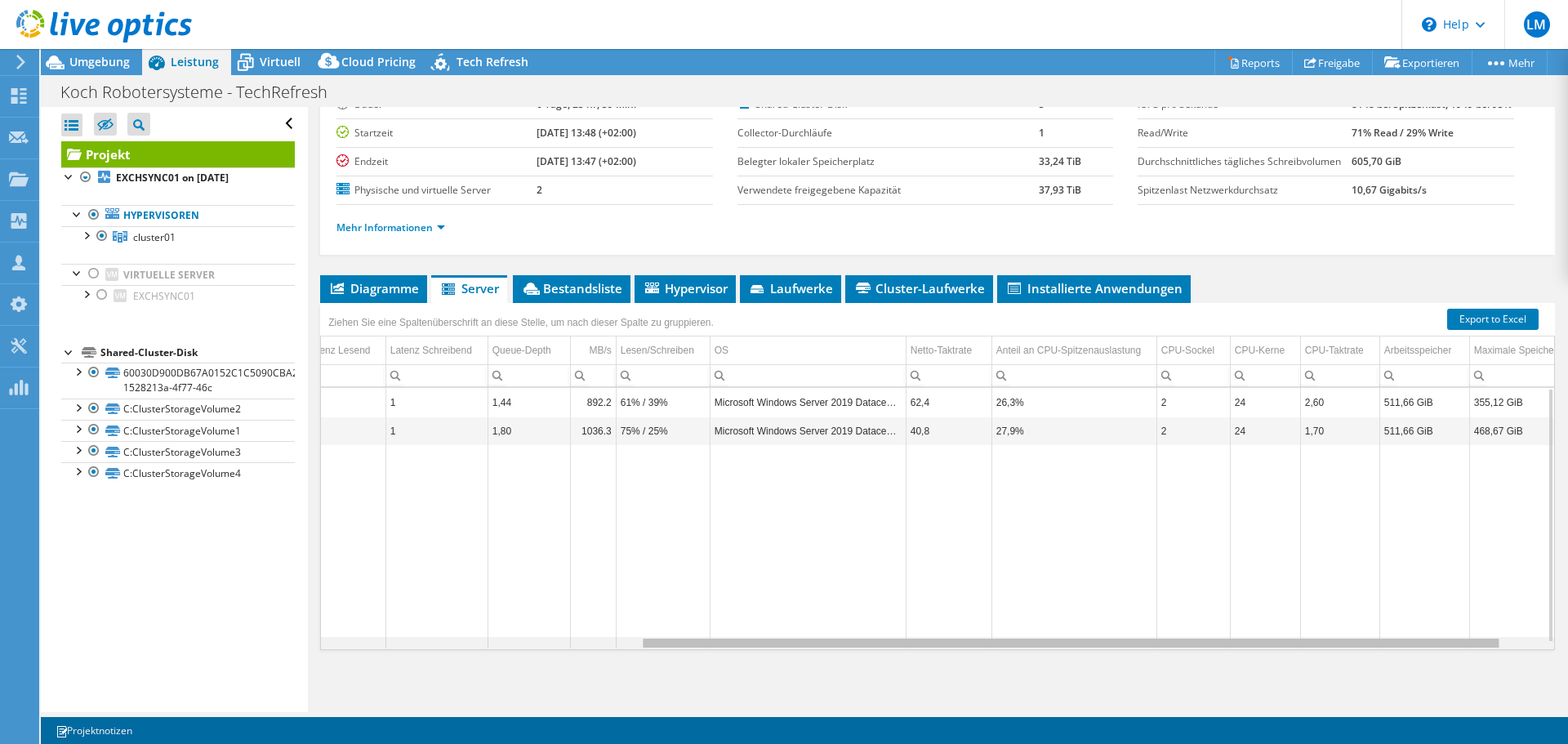
scroll to position [0, 0]
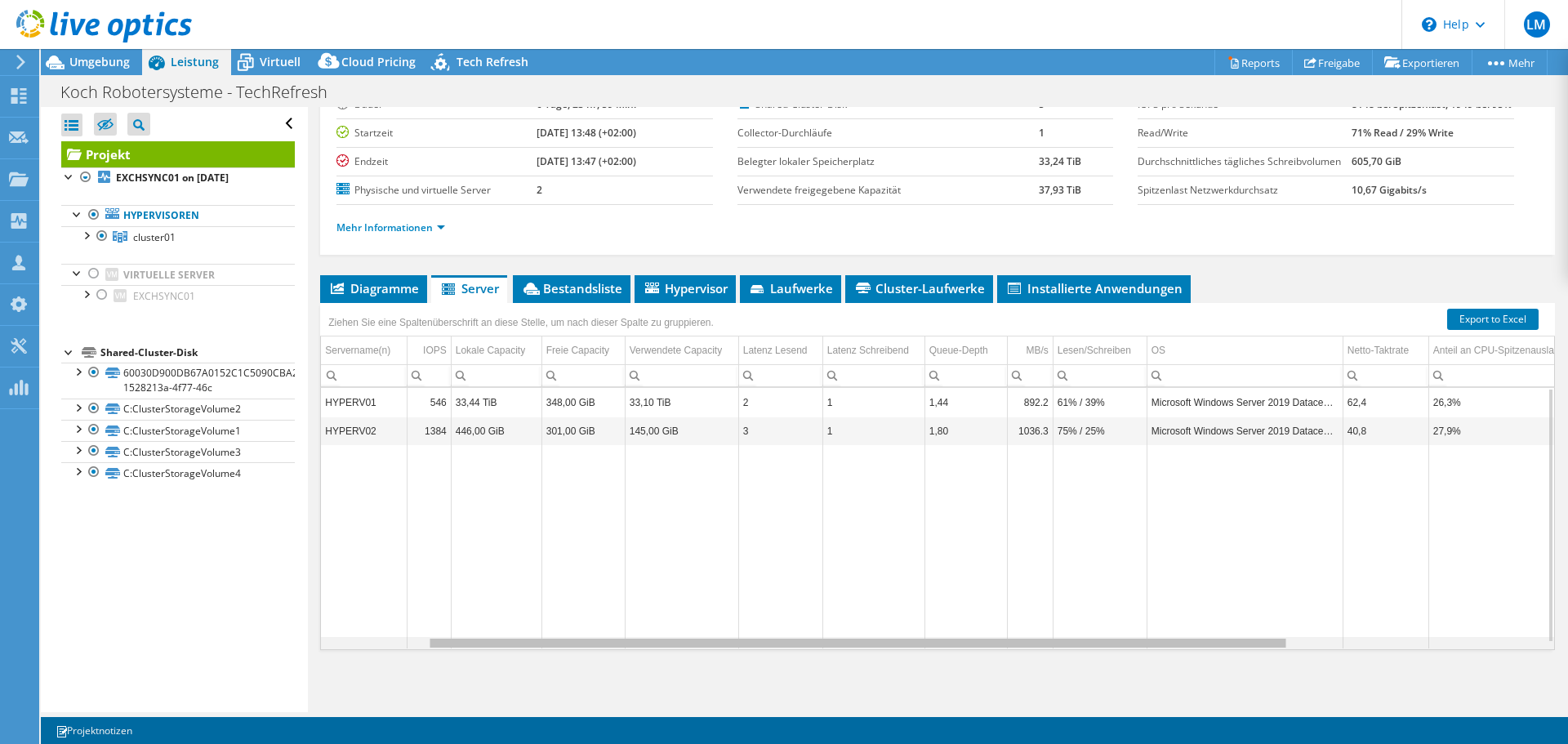
drag, startPoint x: 1038, startPoint y: 647, endPoint x: 906, endPoint y: 616, distance: 135.6
click at [901, 625] on body "LM Teammitglied [PERSON_NAME] [PERSON_NAME][EMAIL_ADDRESS][DOMAIN_NAME] Bechtle…" at bounding box center [784, 372] width 1568 height 744
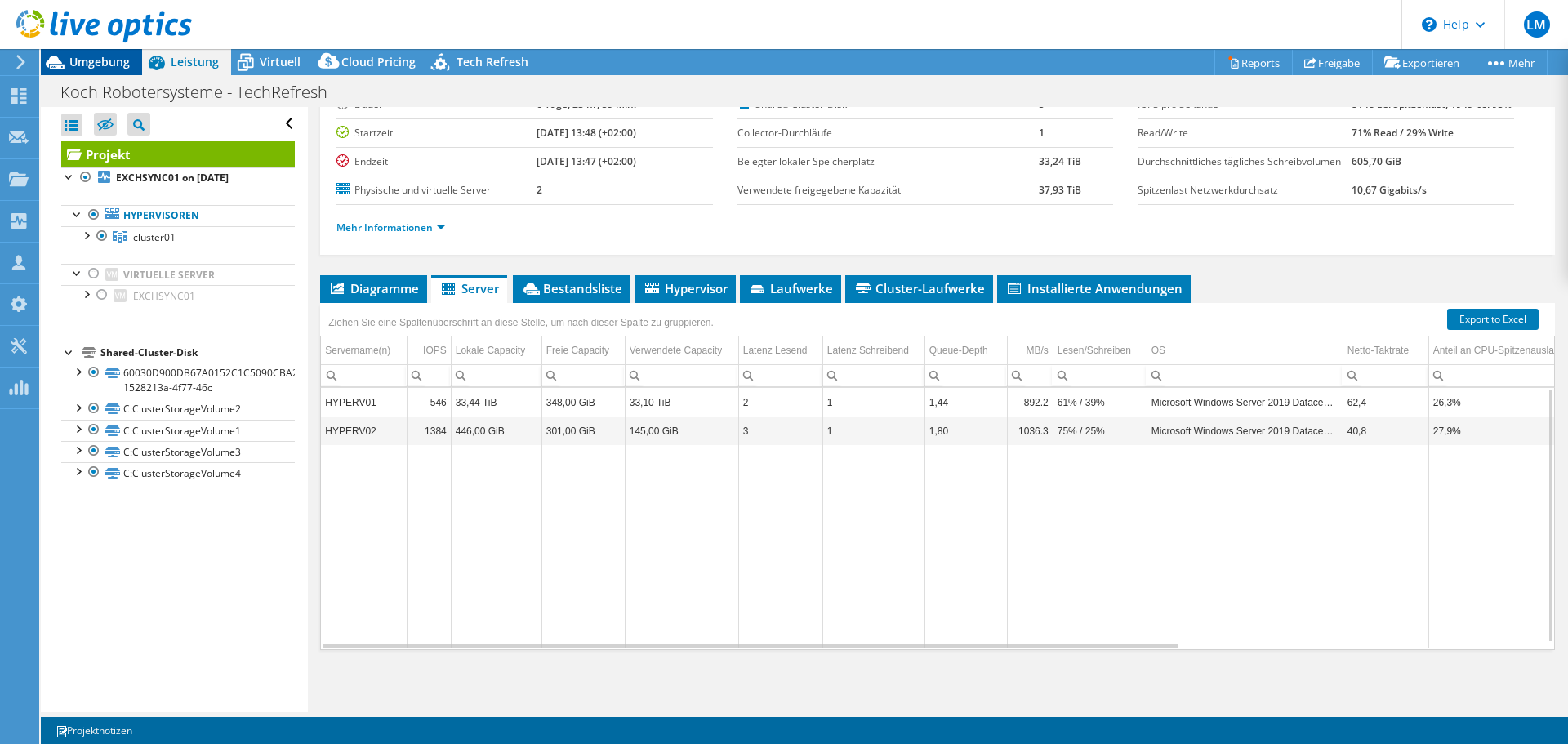
click at [114, 59] on span "Umgebung" at bounding box center [100, 61] width 60 height 16
